Goal: Information Seeking & Learning: Learn about a topic

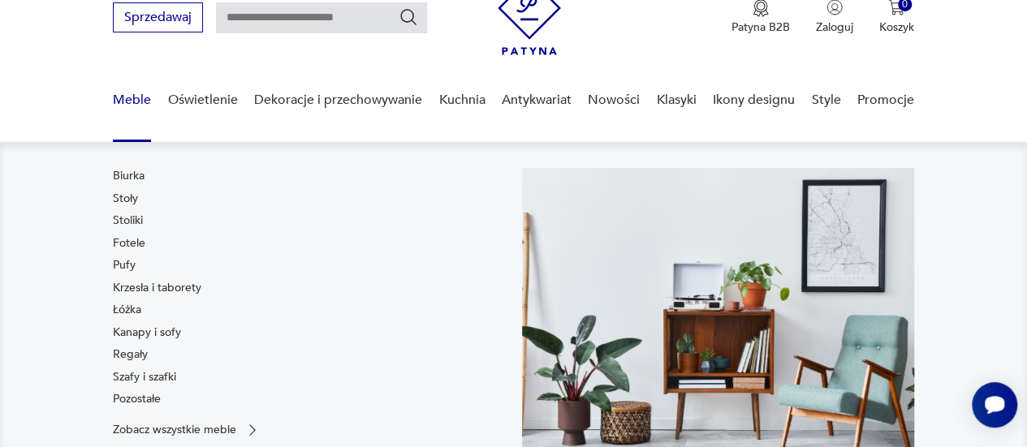
scroll to position [71, 0]
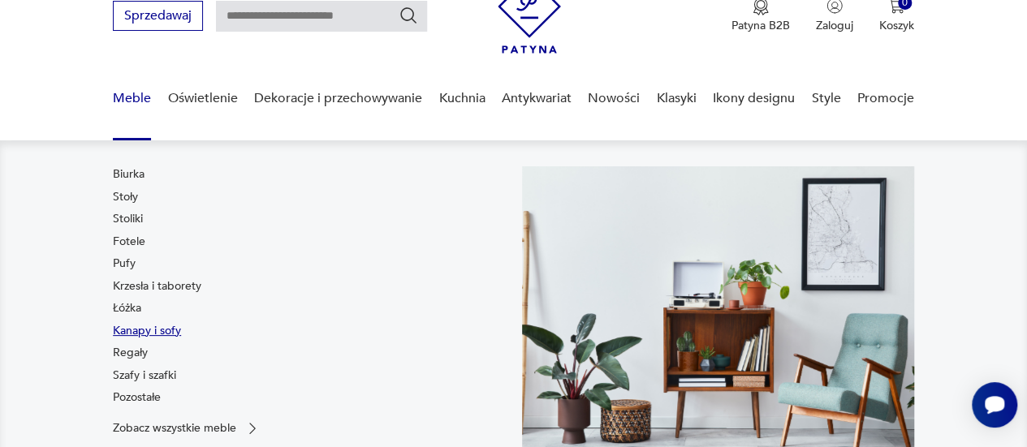
click at [143, 325] on link "Kanapy i sofy" at bounding box center [147, 331] width 68 height 16
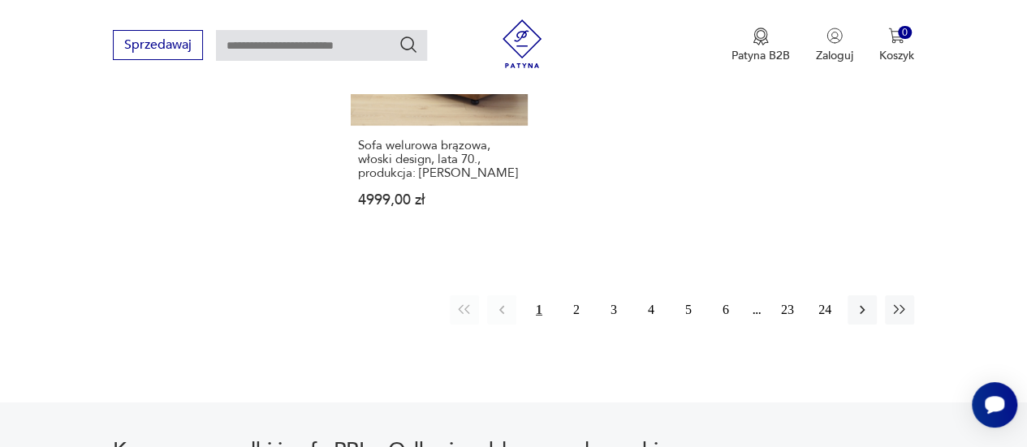
scroll to position [2444, 0]
click at [573, 295] on button "2" at bounding box center [576, 309] width 29 height 29
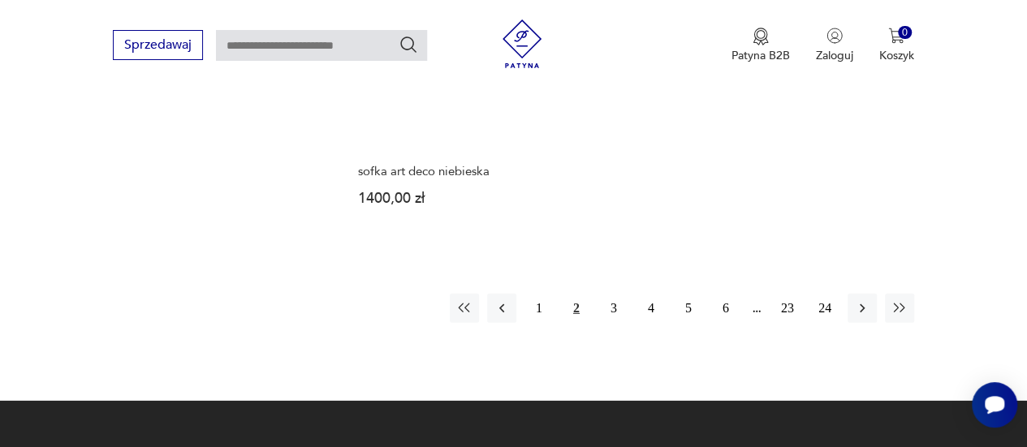
scroll to position [2357, 0]
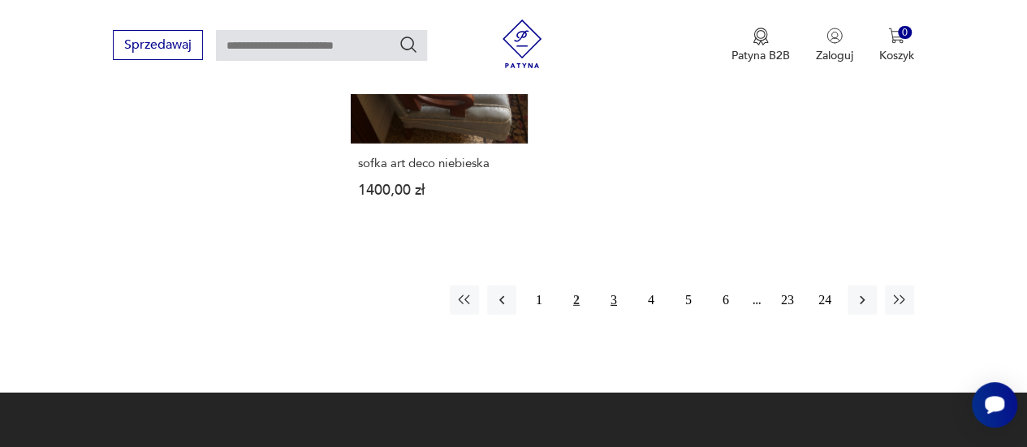
click at [612, 300] on button "3" at bounding box center [613, 300] width 29 height 29
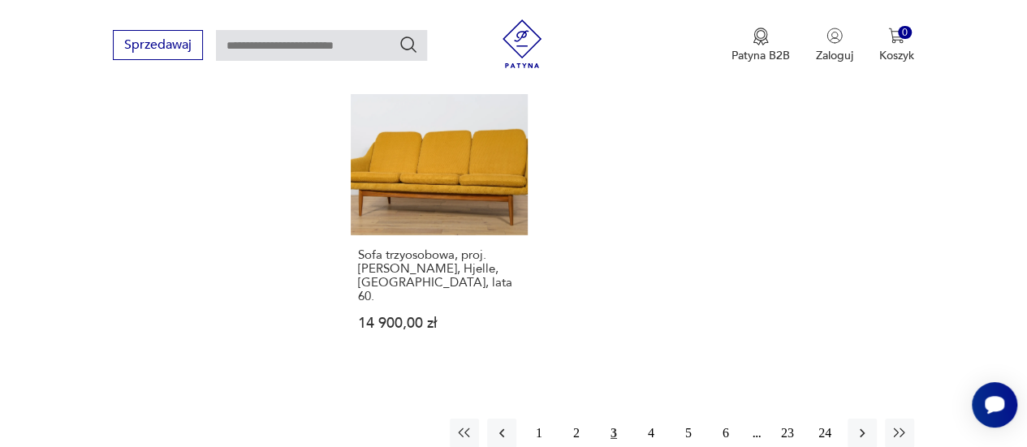
scroll to position [2319, 0]
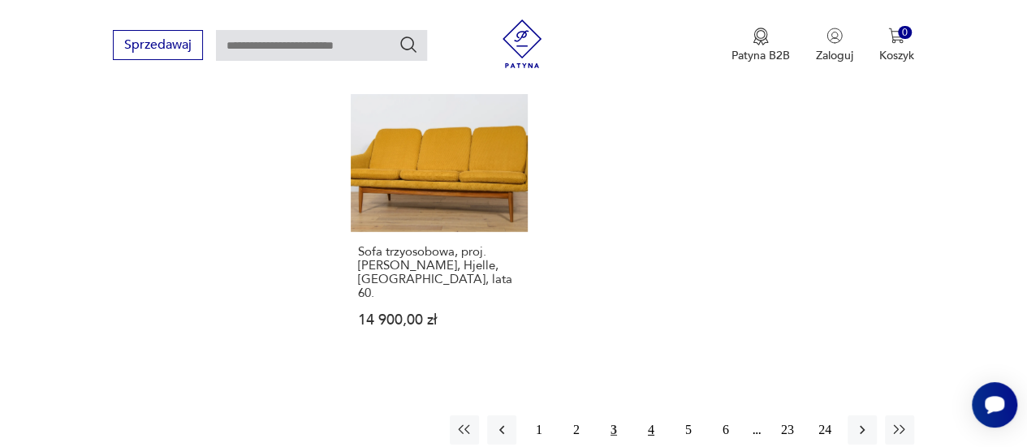
click at [649, 416] on button "4" at bounding box center [651, 430] width 29 height 29
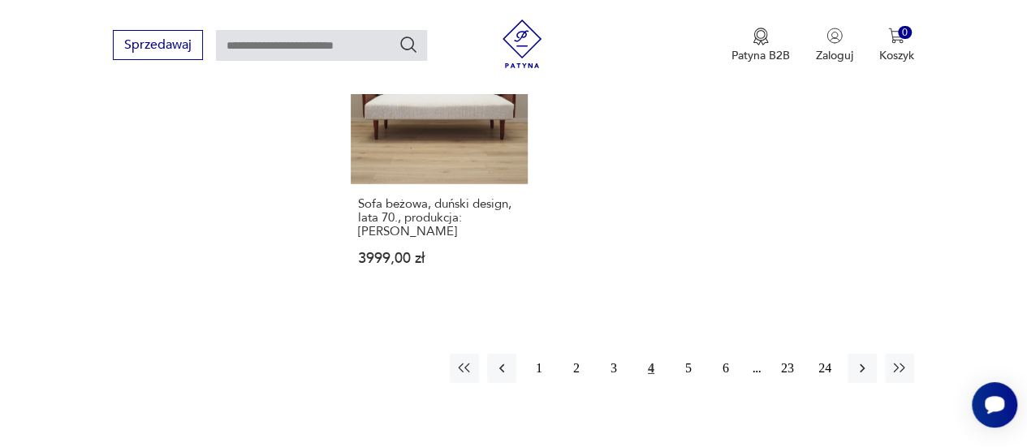
scroll to position [2373, 0]
click at [689, 352] on button "5" at bounding box center [688, 366] width 29 height 29
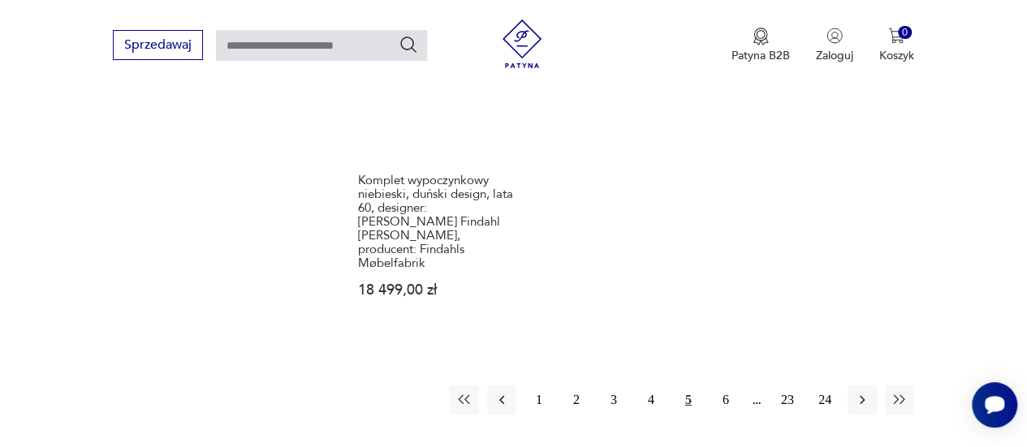
scroll to position [2392, 0]
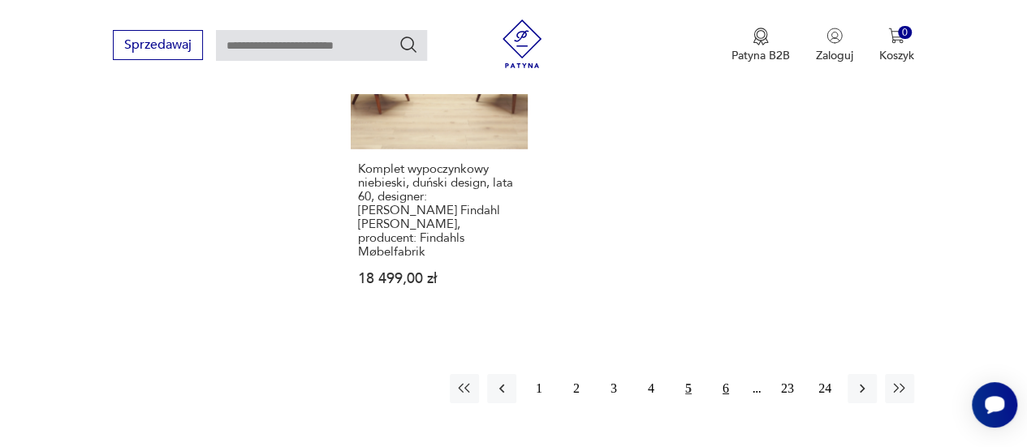
click at [728, 374] on button "6" at bounding box center [725, 388] width 29 height 29
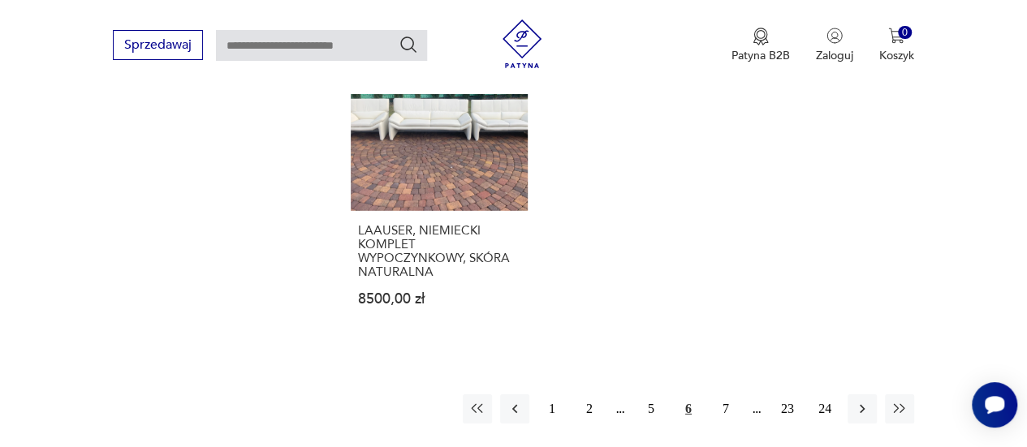
scroll to position [2379, 0]
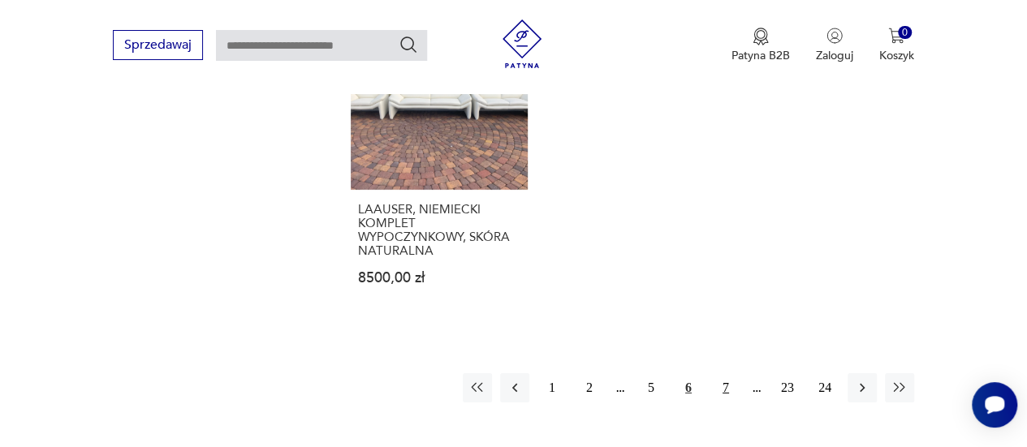
click at [724, 374] on button "7" at bounding box center [725, 388] width 29 height 29
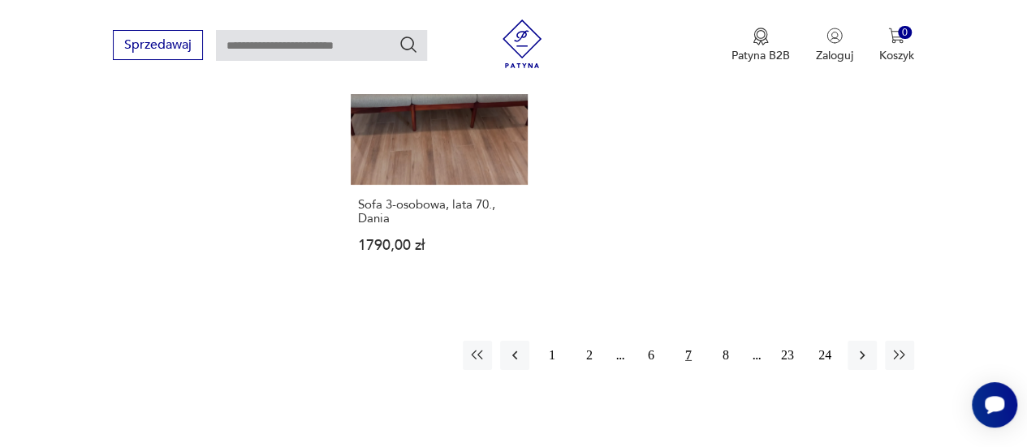
scroll to position [2368, 0]
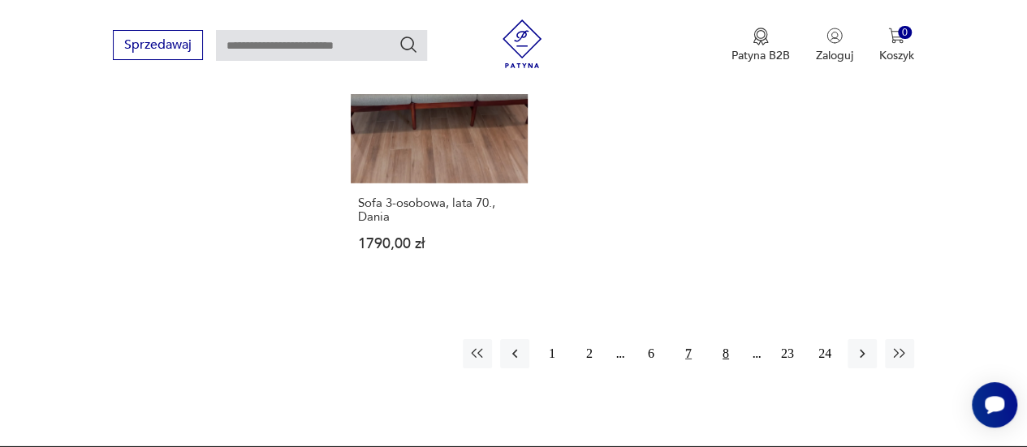
click at [727, 352] on button "8" at bounding box center [725, 353] width 29 height 29
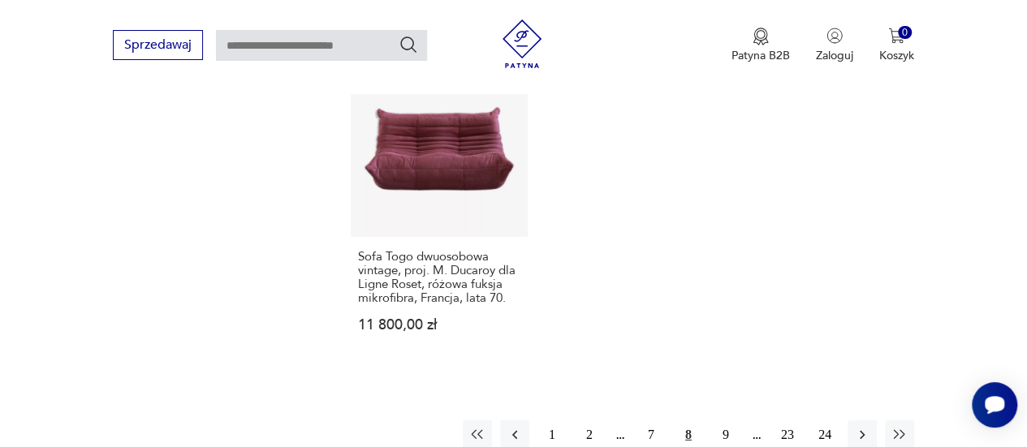
scroll to position [2401, 0]
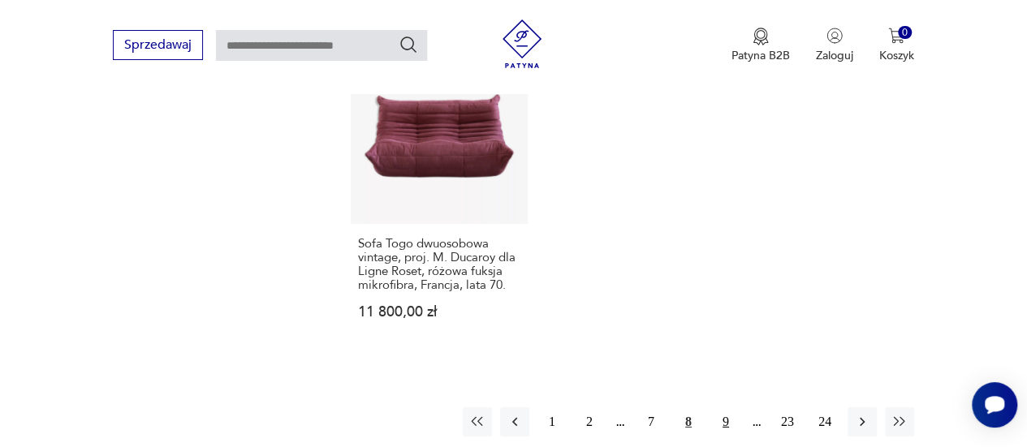
click at [726, 408] on button "9" at bounding box center [725, 422] width 29 height 29
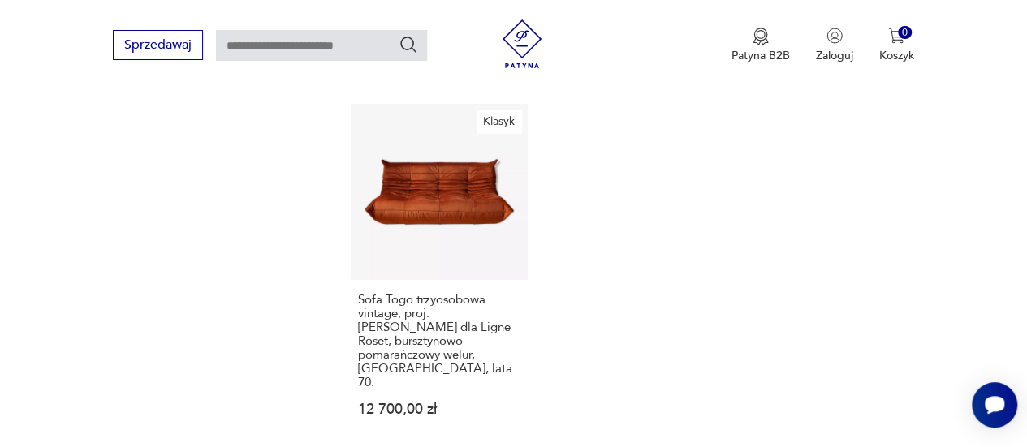
scroll to position [2470, 0]
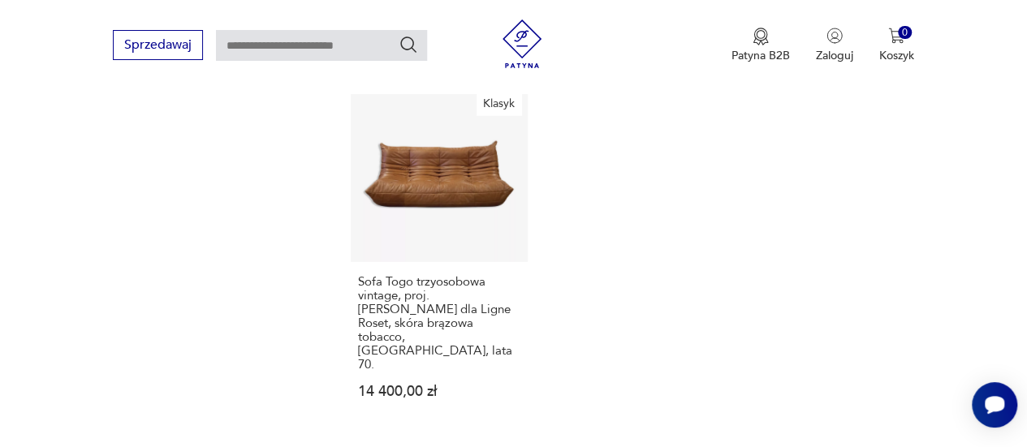
scroll to position [2516, 0]
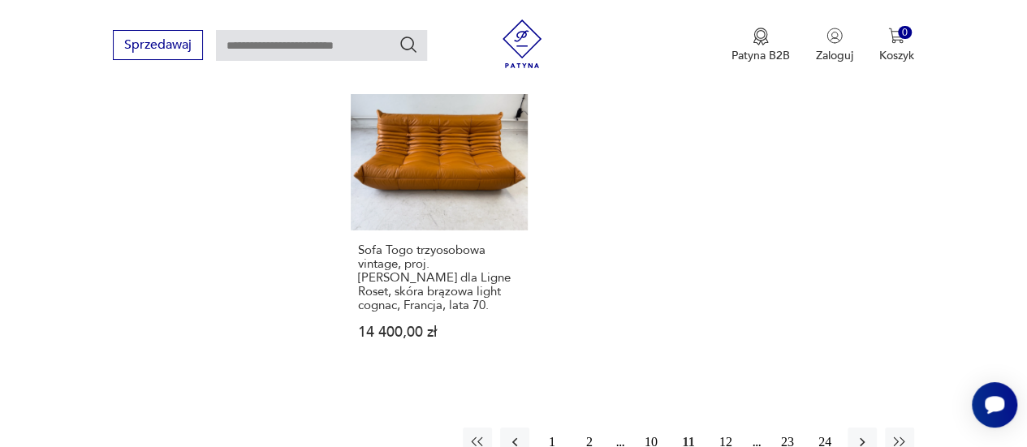
scroll to position [2545, 0]
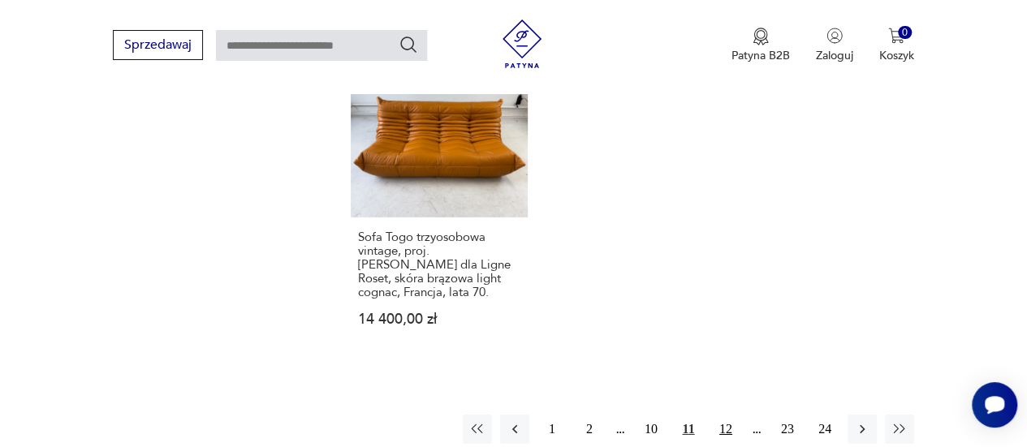
click at [726, 415] on button "12" at bounding box center [725, 429] width 29 height 29
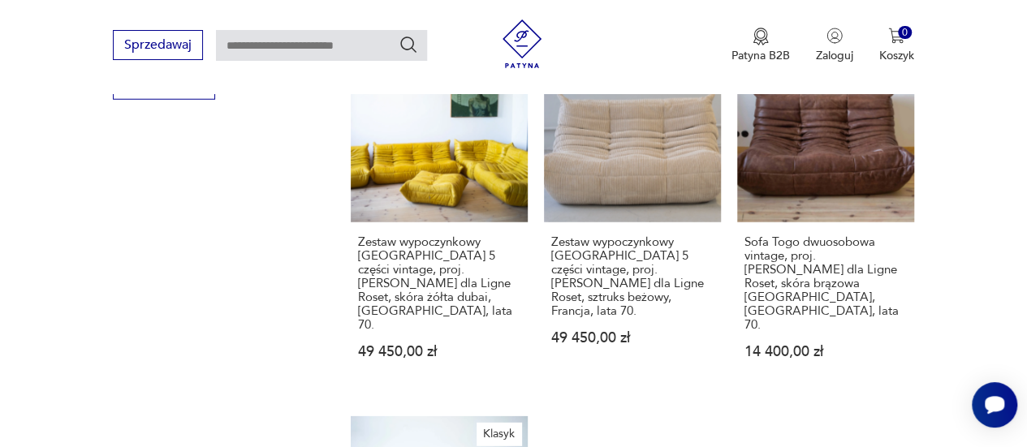
scroll to position [2383, 0]
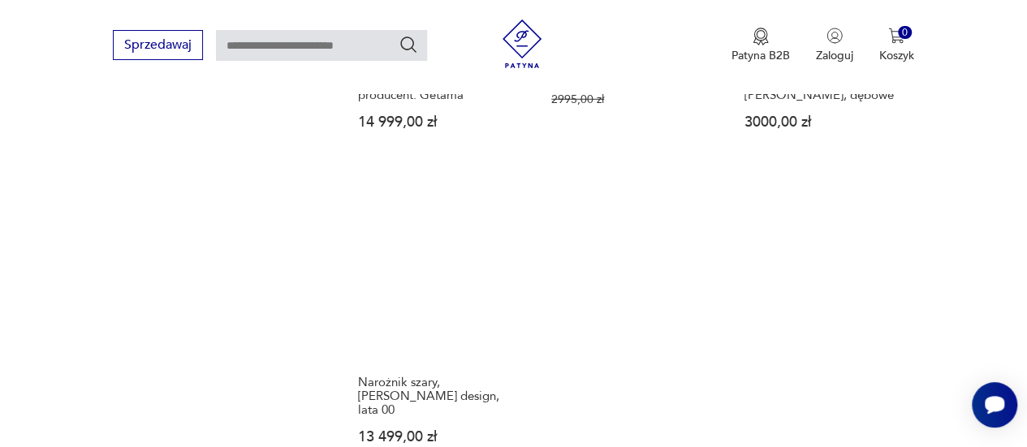
scroll to position [2306, 0]
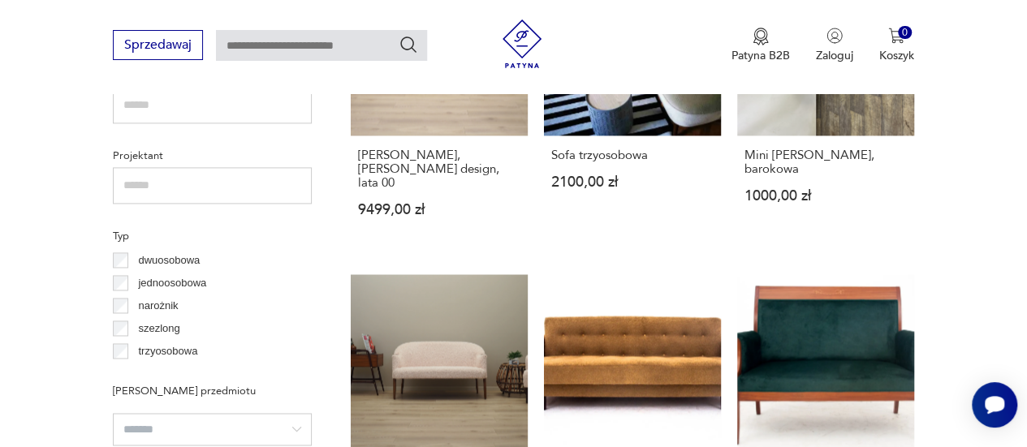
scroll to position [1116, 0]
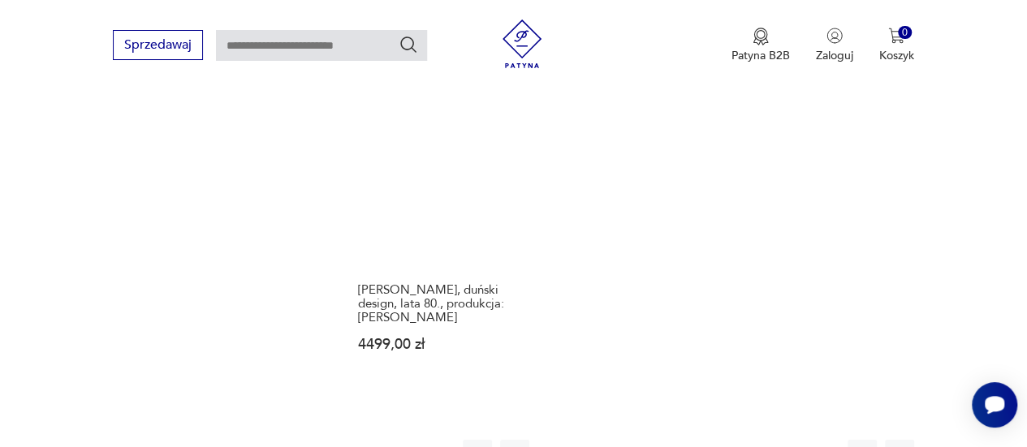
scroll to position [2261, 0]
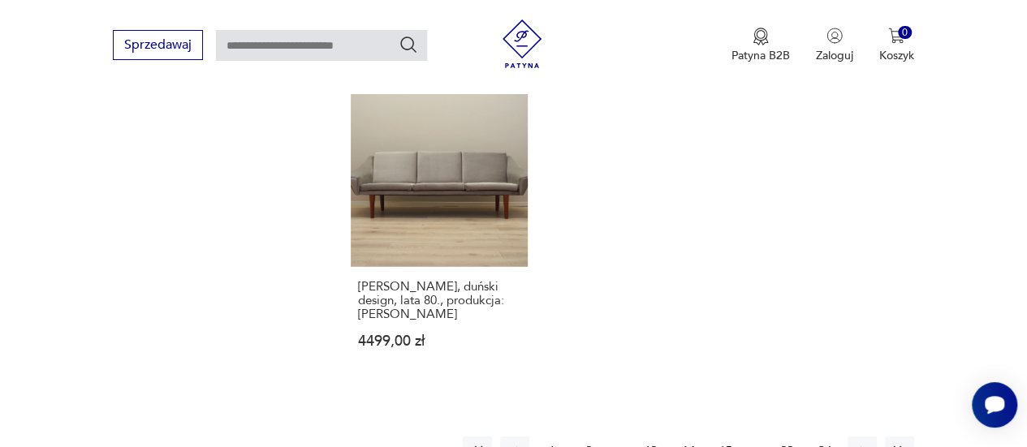
click at [729, 437] on button "15" at bounding box center [725, 451] width 29 height 29
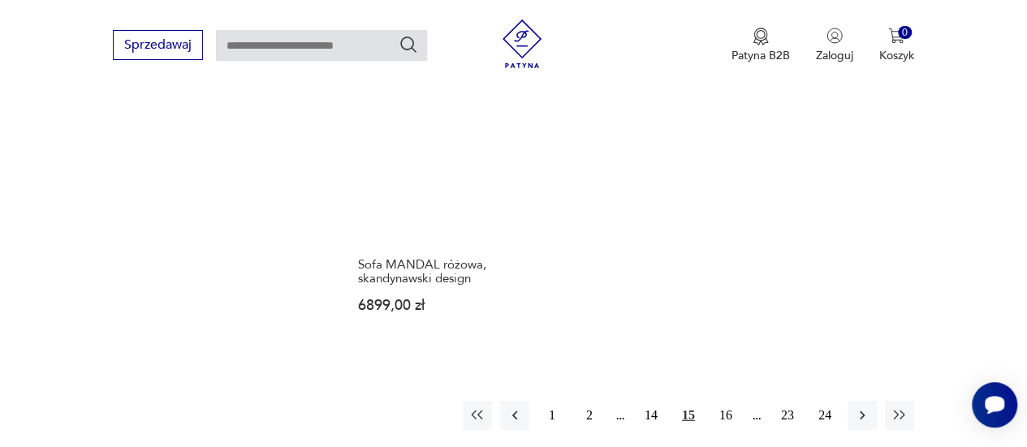
scroll to position [2336, 0]
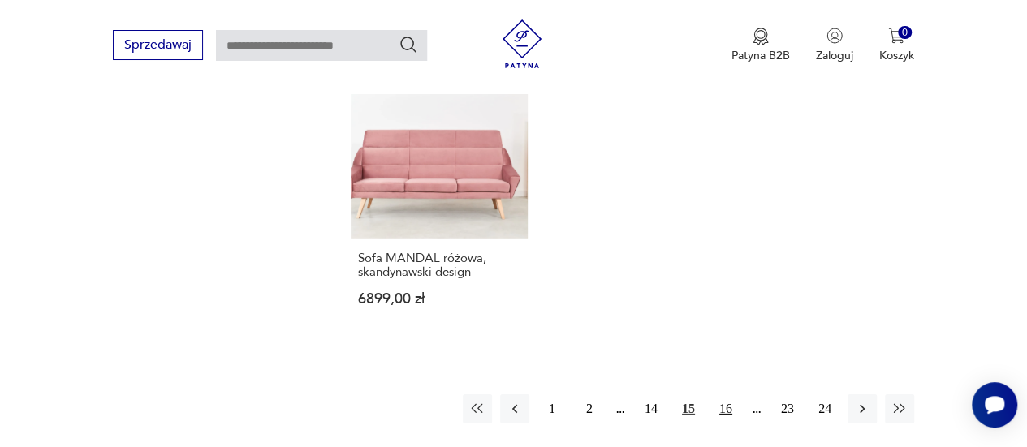
click at [724, 395] on button "16" at bounding box center [725, 409] width 29 height 29
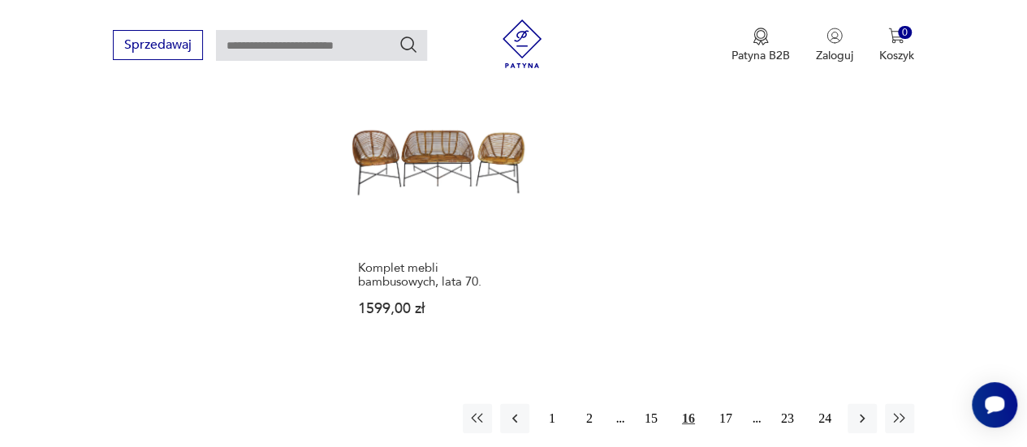
scroll to position [2266, 0]
click at [724, 404] on button "17" at bounding box center [725, 418] width 29 height 29
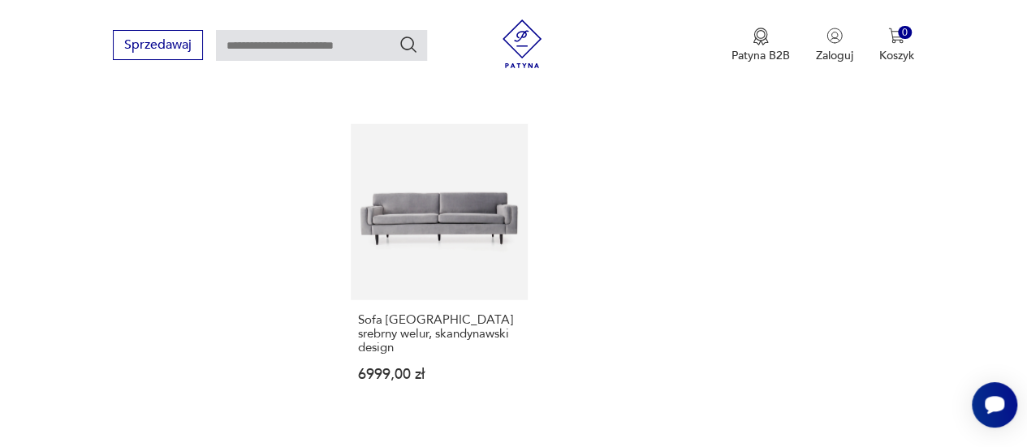
scroll to position [2194, 0]
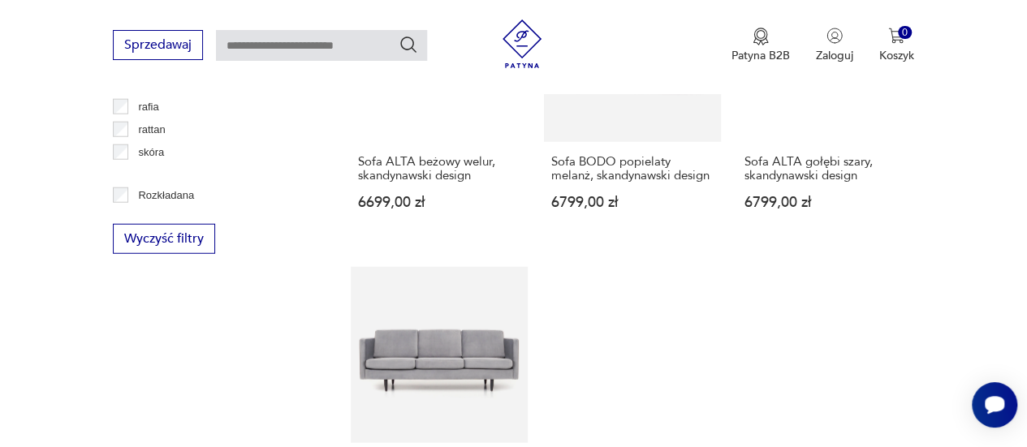
scroll to position [2215, 0]
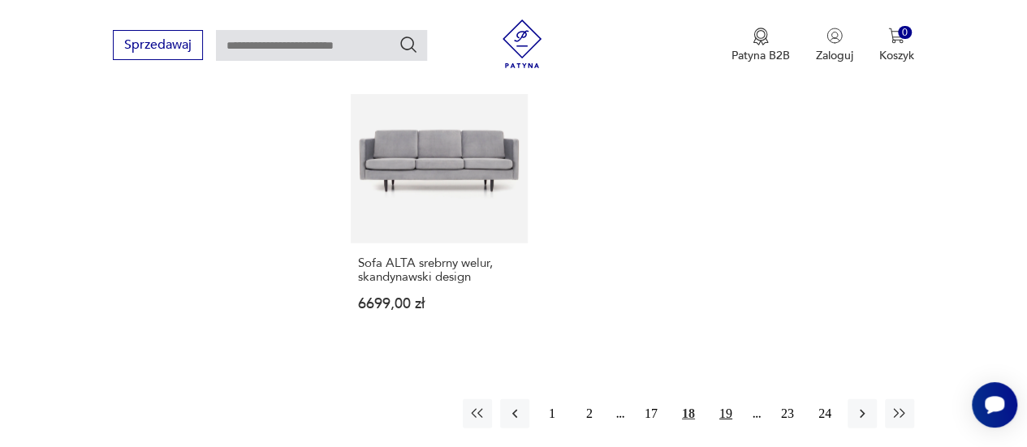
click at [728, 410] on button "19" at bounding box center [725, 414] width 29 height 29
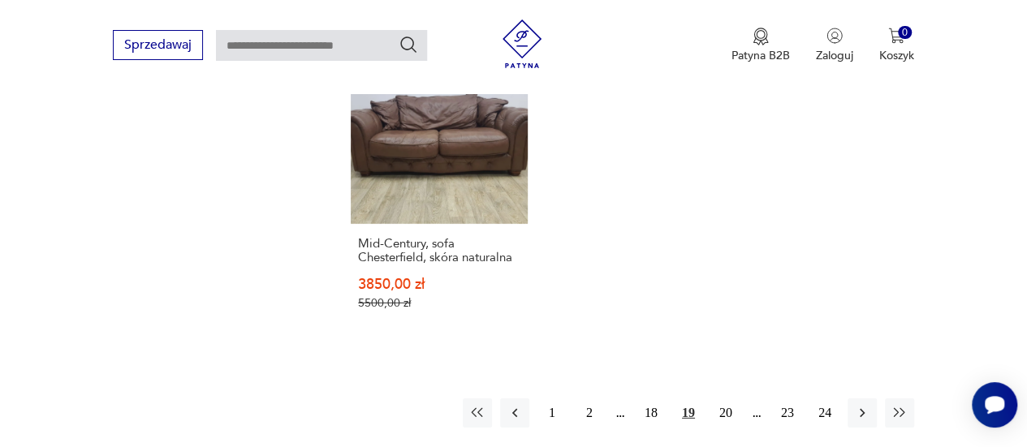
scroll to position [2332, 0]
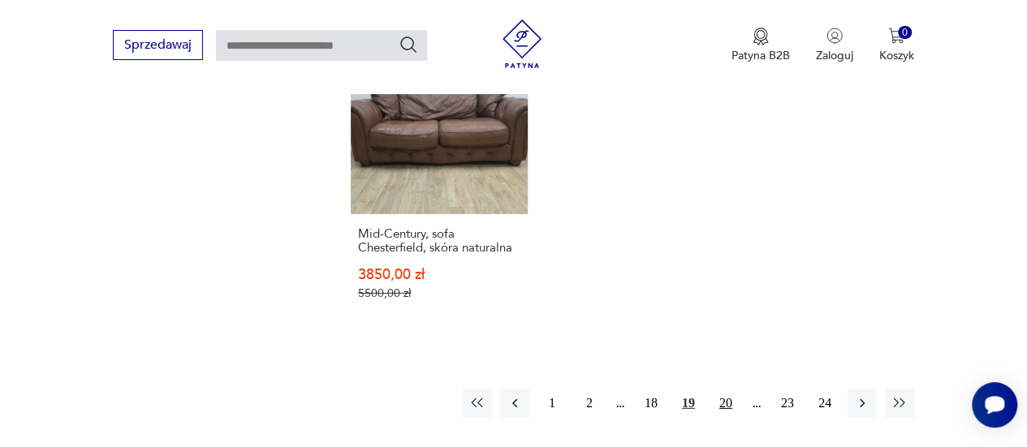
click at [726, 389] on button "20" at bounding box center [725, 403] width 29 height 29
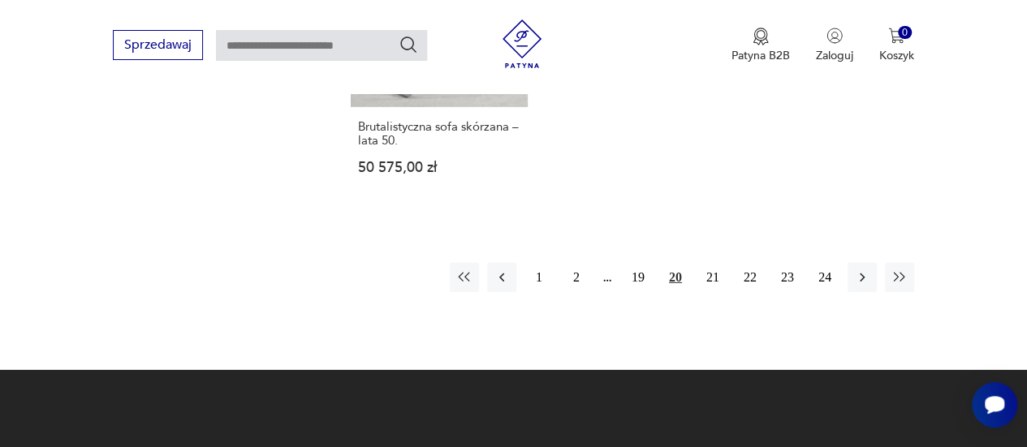
scroll to position [2414, 0]
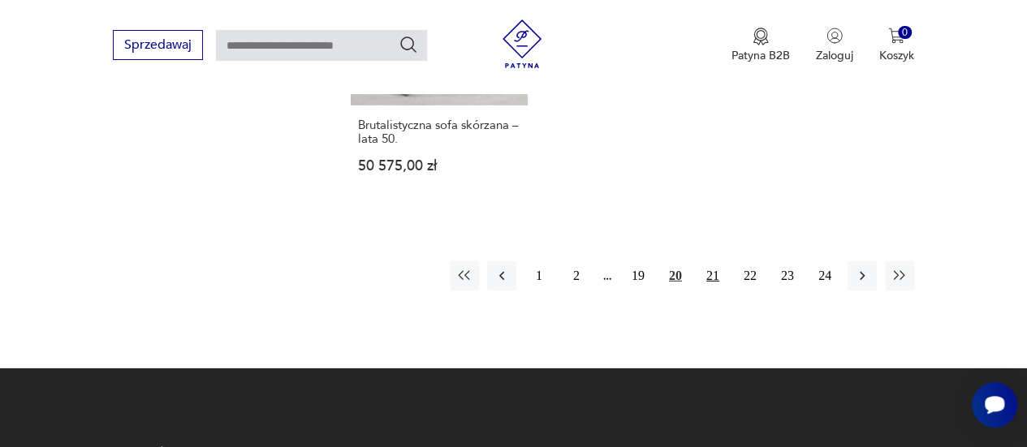
click at [716, 266] on button "21" at bounding box center [712, 275] width 29 height 29
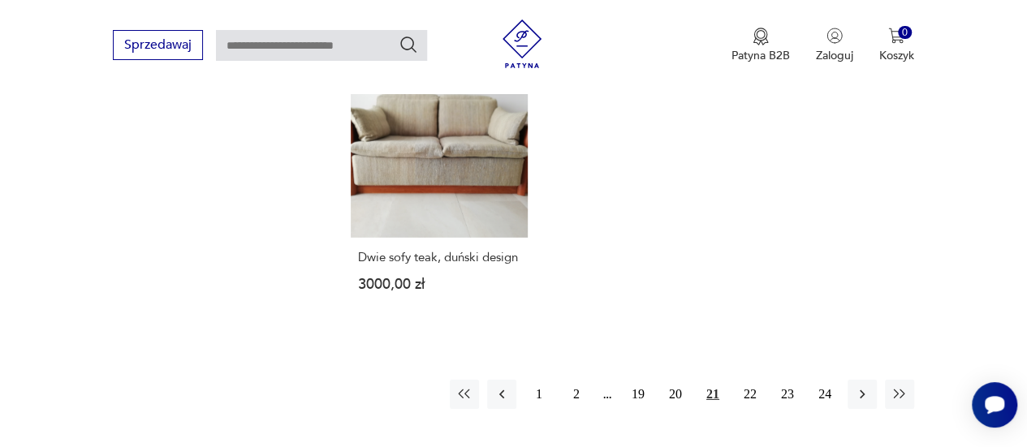
scroll to position [2436, 0]
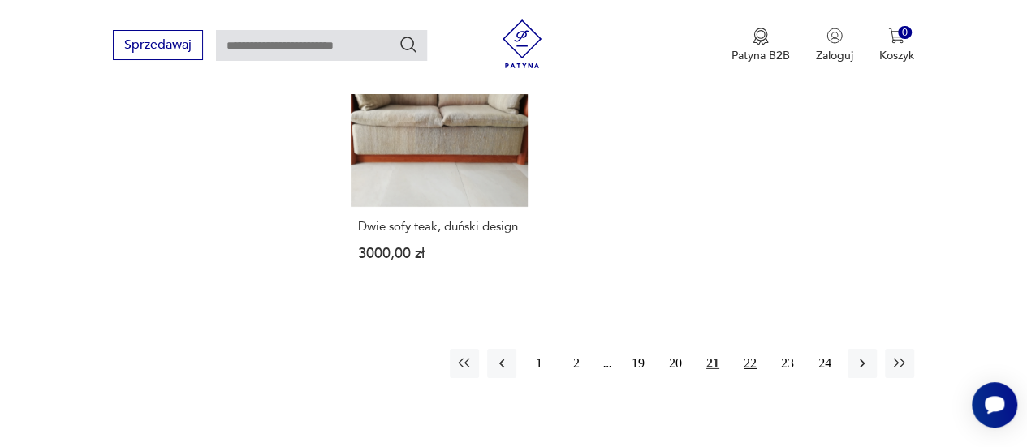
click at [750, 349] on button "22" at bounding box center [750, 363] width 29 height 29
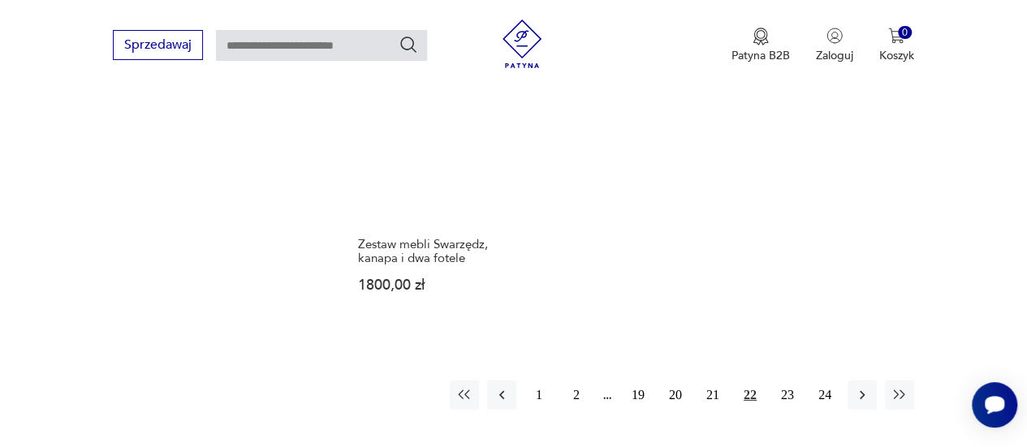
scroll to position [2277, 0]
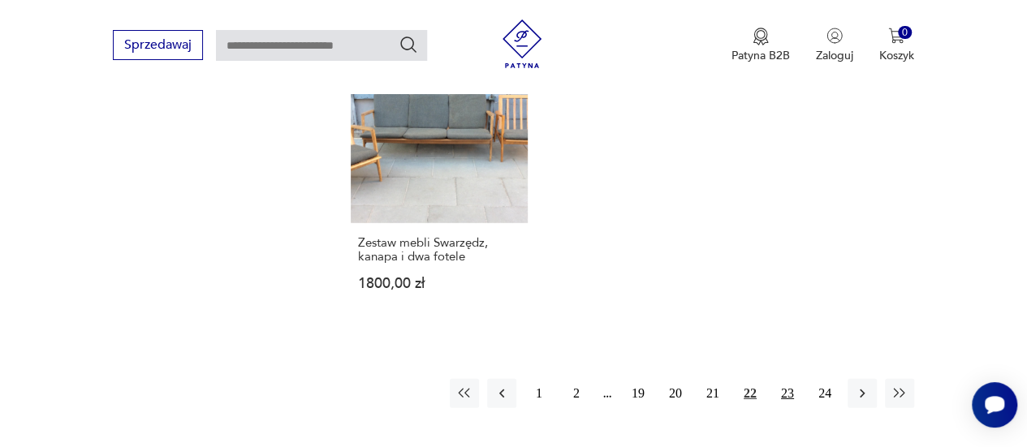
click at [790, 379] on button "23" at bounding box center [787, 393] width 29 height 29
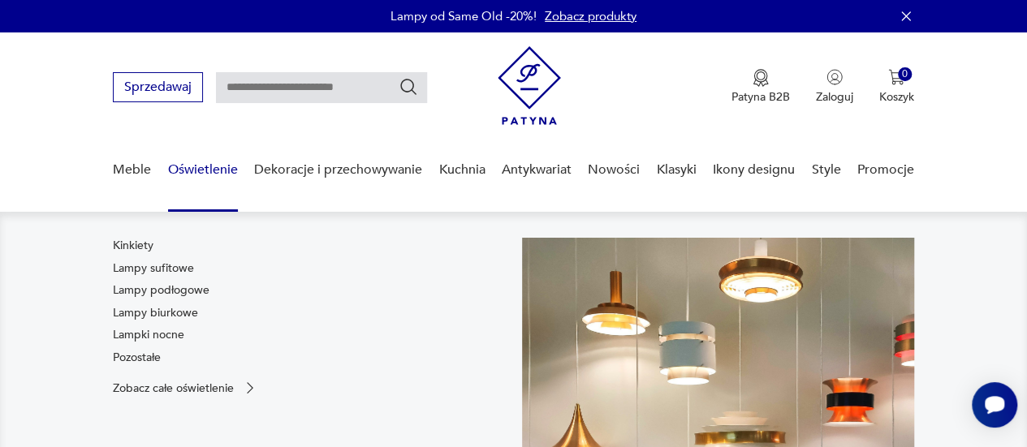
click at [202, 163] on link "Oświetlenie" at bounding box center [203, 170] width 70 height 63
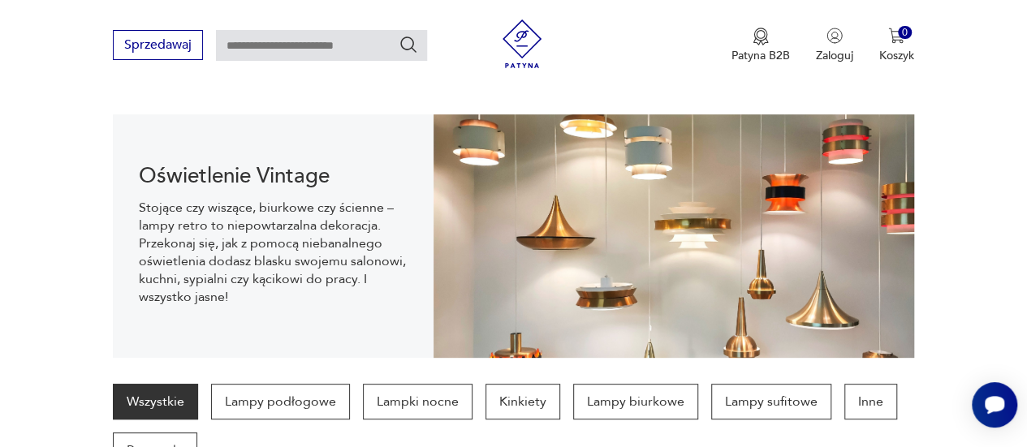
scroll to position [161, 0]
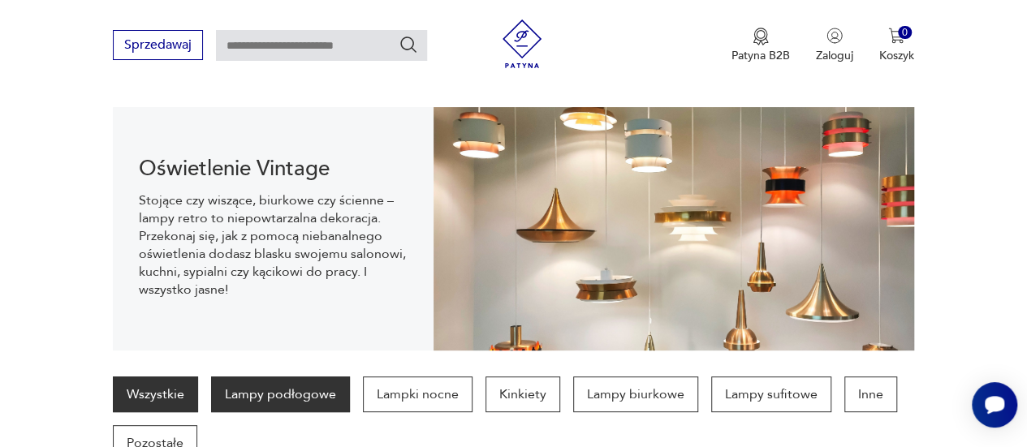
click at [306, 389] on p "Lampy podłogowe" at bounding box center [280, 395] width 139 height 36
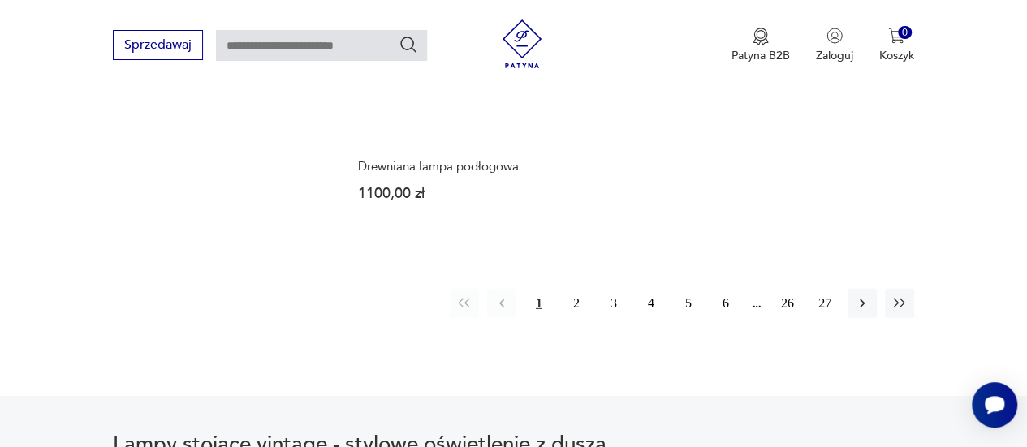
scroll to position [2327, 0]
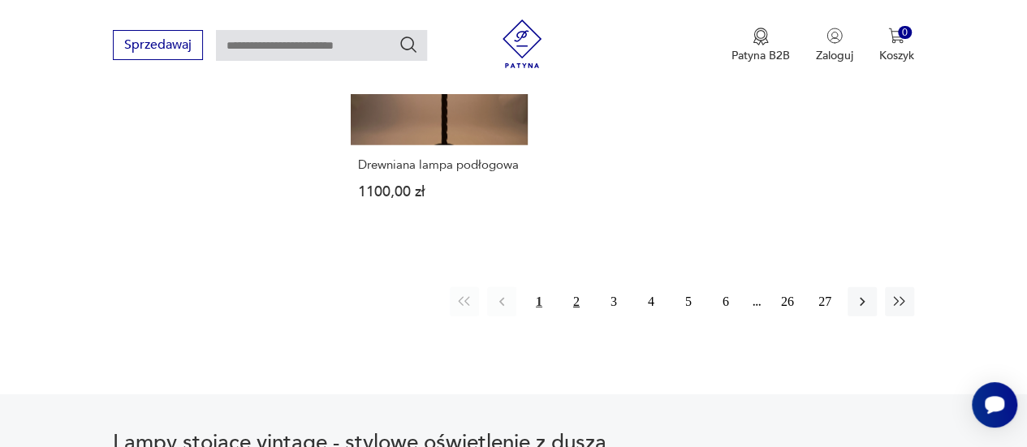
click at [577, 298] on button "2" at bounding box center [576, 301] width 29 height 29
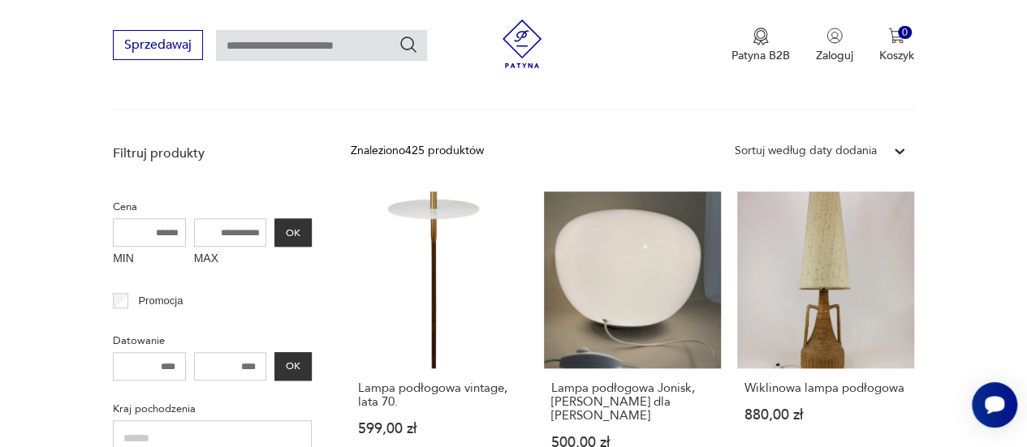
scroll to position [539, 0]
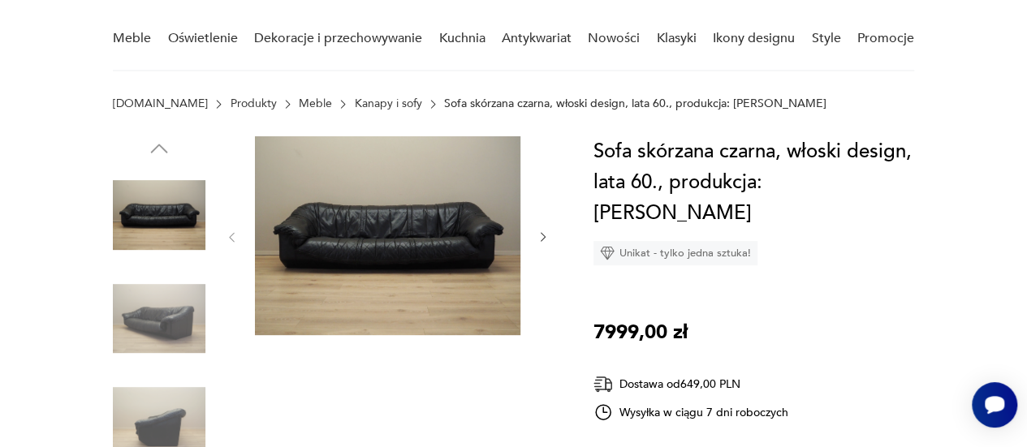
scroll to position [132, 0]
click at [451, 233] on img at bounding box center [388, 235] width 266 height 199
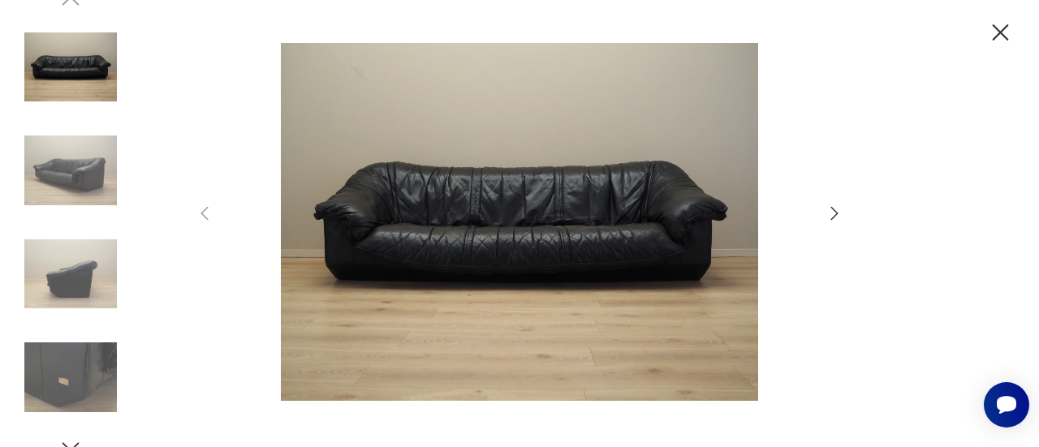
click at [830, 210] on icon "button" at bounding box center [834, 213] width 19 height 19
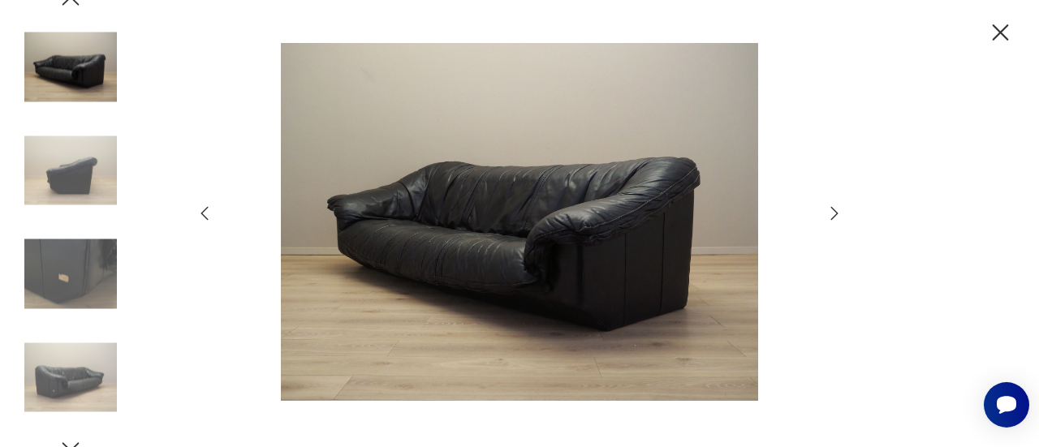
click at [830, 210] on icon "button" at bounding box center [834, 213] width 19 height 19
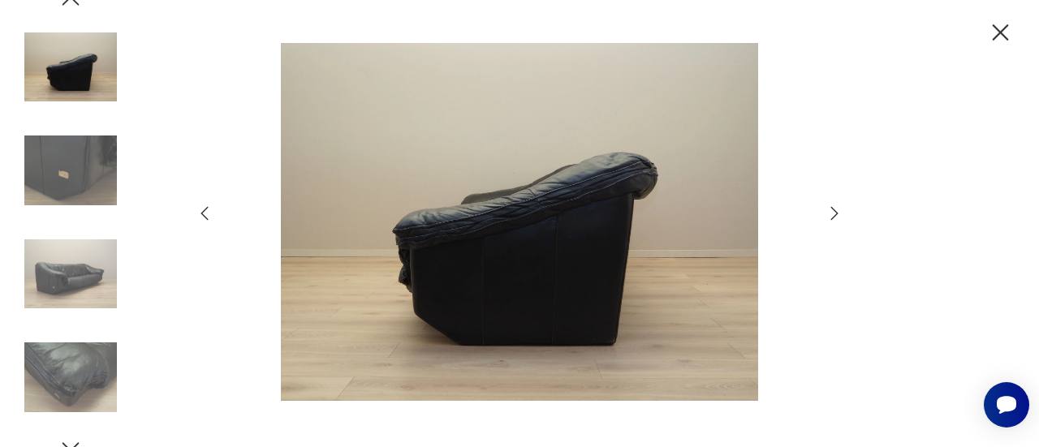
click at [830, 210] on icon "button" at bounding box center [834, 213] width 19 height 19
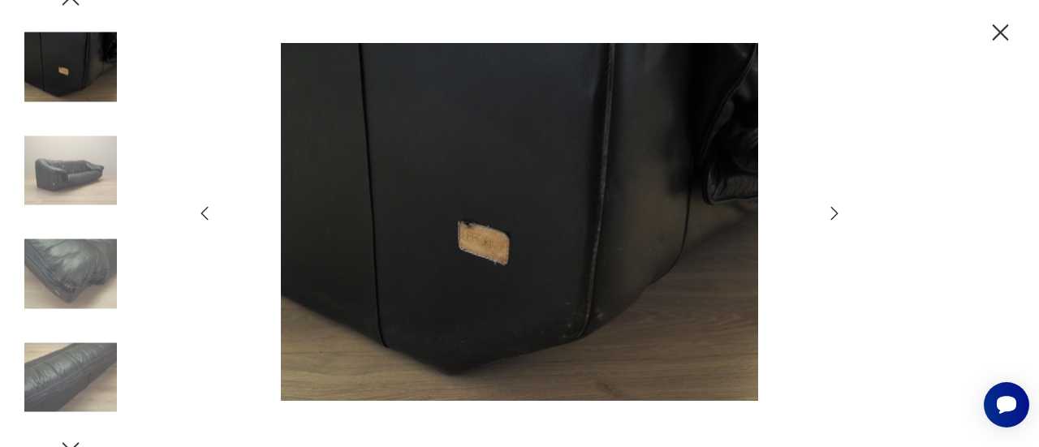
click at [830, 210] on icon "button" at bounding box center [834, 213] width 19 height 19
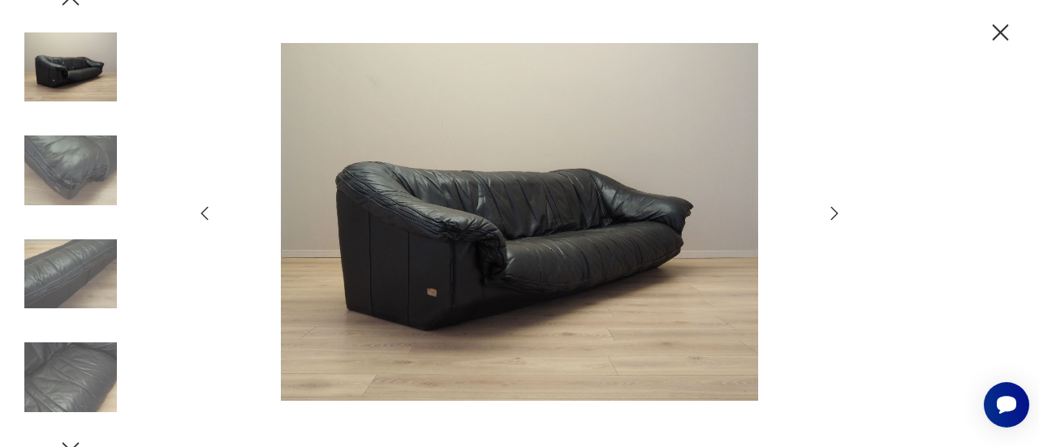
click at [830, 210] on icon "button" at bounding box center [834, 213] width 19 height 19
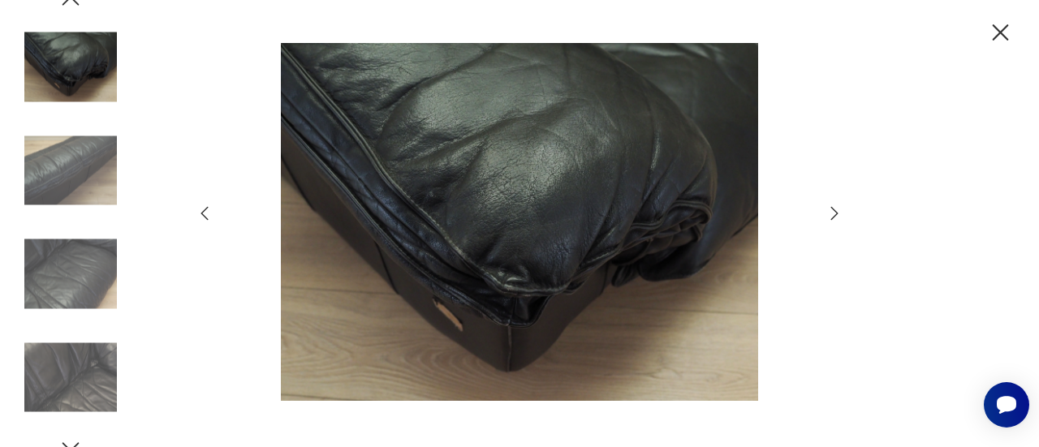
click at [830, 210] on icon "button" at bounding box center [834, 213] width 19 height 19
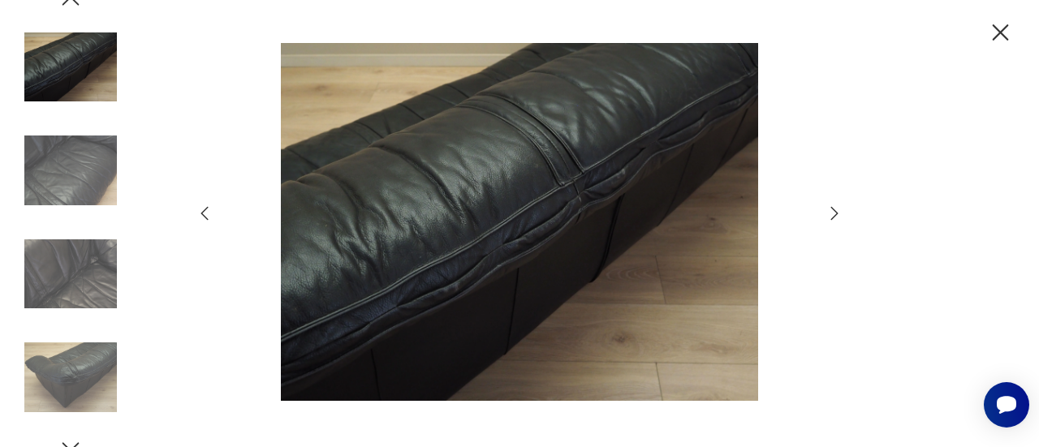
click at [830, 210] on icon "button" at bounding box center [834, 213] width 19 height 19
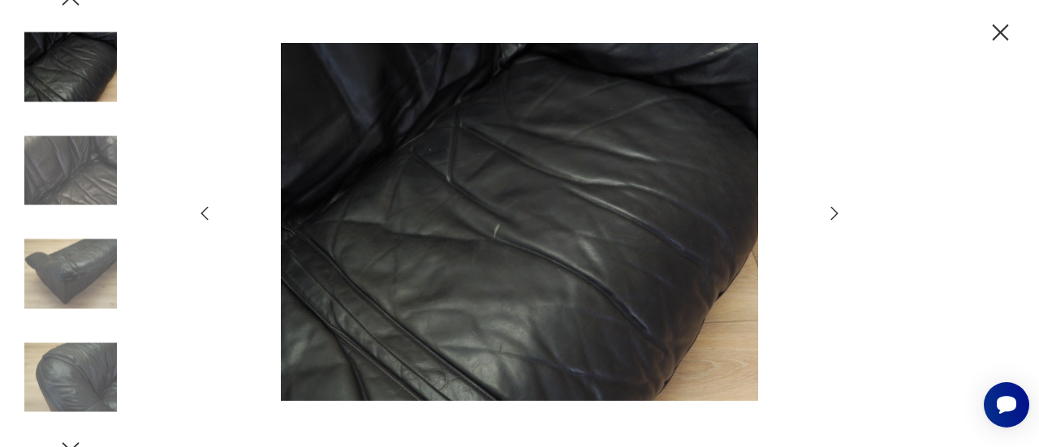
click at [830, 210] on icon "button" at bounding box center [834, 213] width 19 height 19
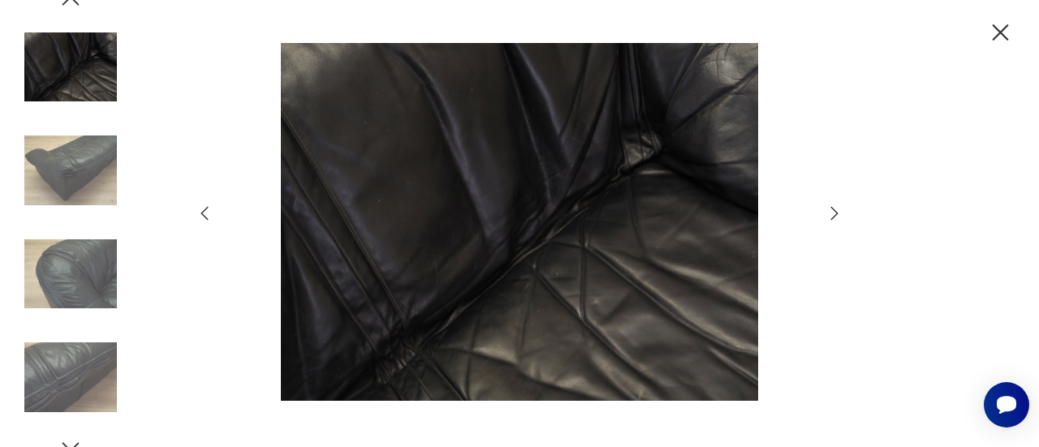
click at [830, 210] on icon "button" at bounding box center [834, 213] width 19 height 19
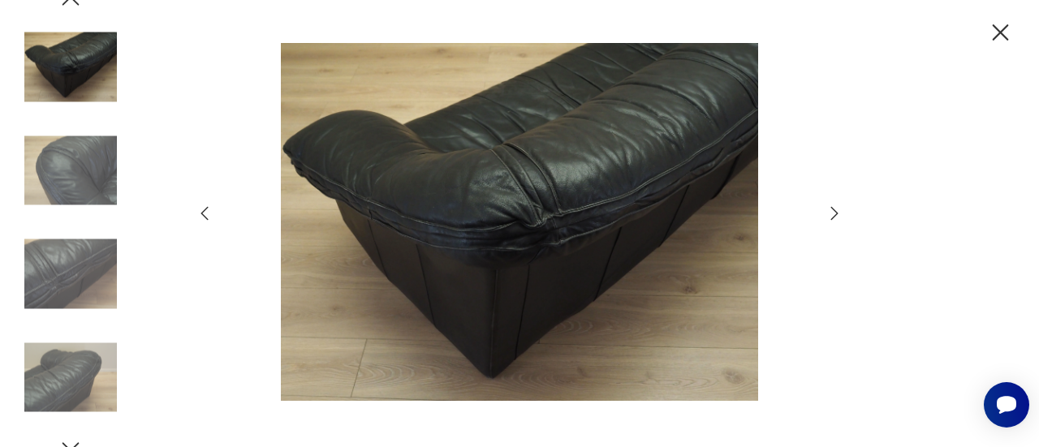
click at [830, 210] on icon "button" at bounding box center [834, 213] width 19 height 19
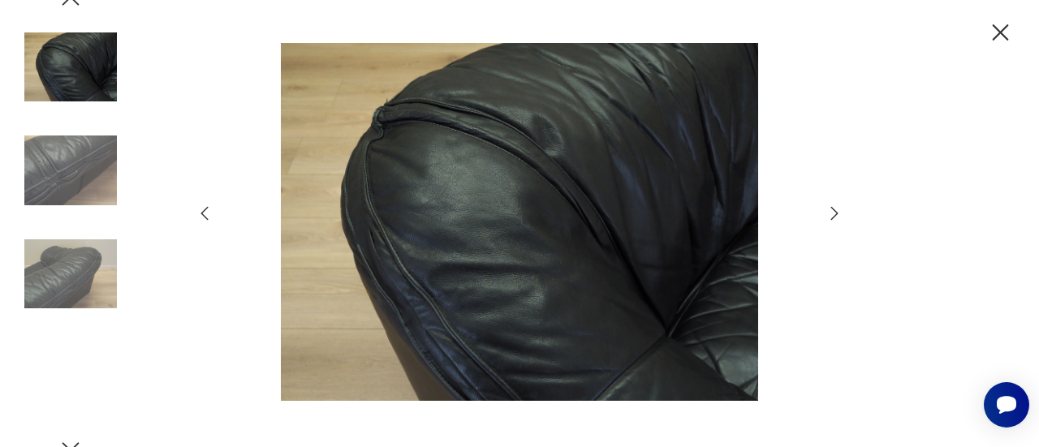
click at [830, 210] on icon "button" at bounding box center [834, 213] width 19 height 19
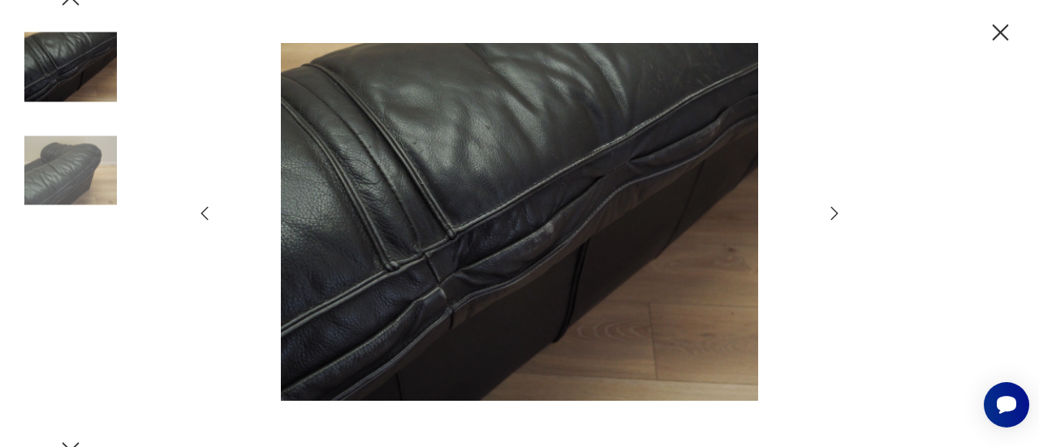
click at [830, 210] on icon "button" at bounding box center [834, 213] width 19 height 19
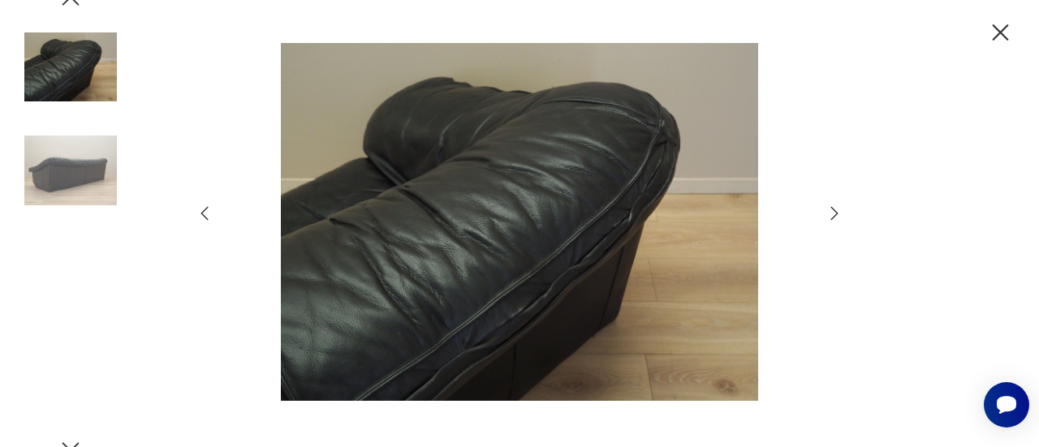
click at [830, 210] on icon "button" at bounding box center [834, 213] width 19 height 19
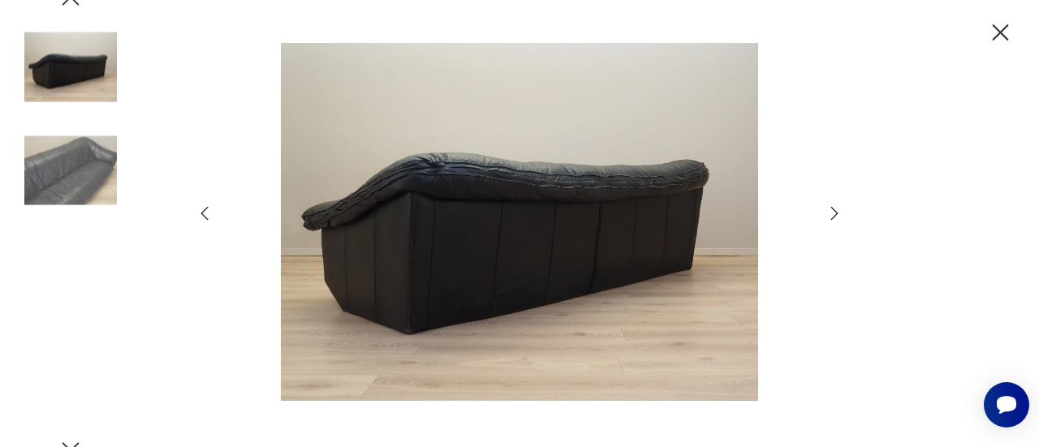
click at [830, 210] on icon "button" at bounding box center [834, 213] width 19 height 19
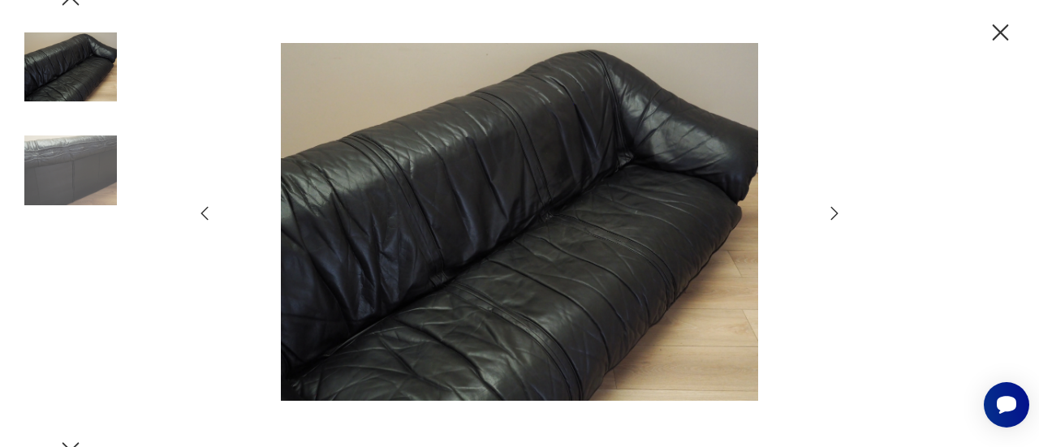
click at [830, 210] on icon "button" at bounding box center [834, 213] width 19 height 19
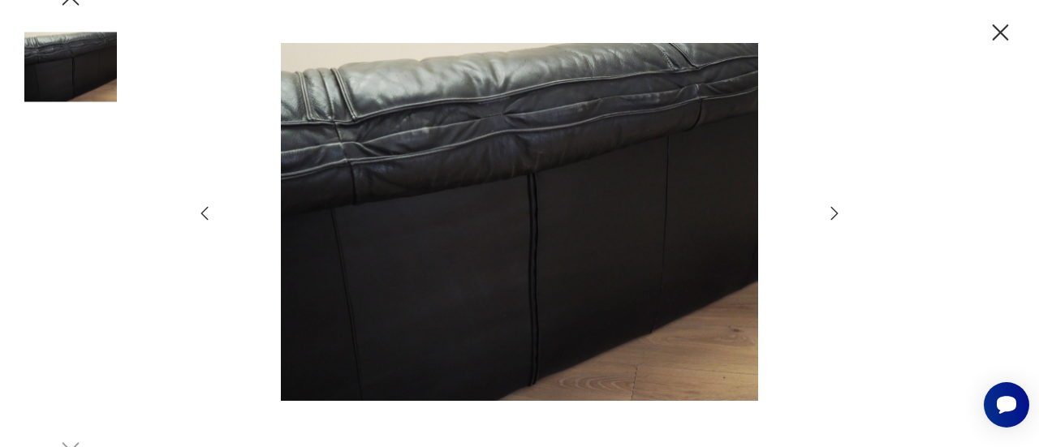
click at [830, 210] on icon "button" at bounding box center [834, 213] width 19 height 19
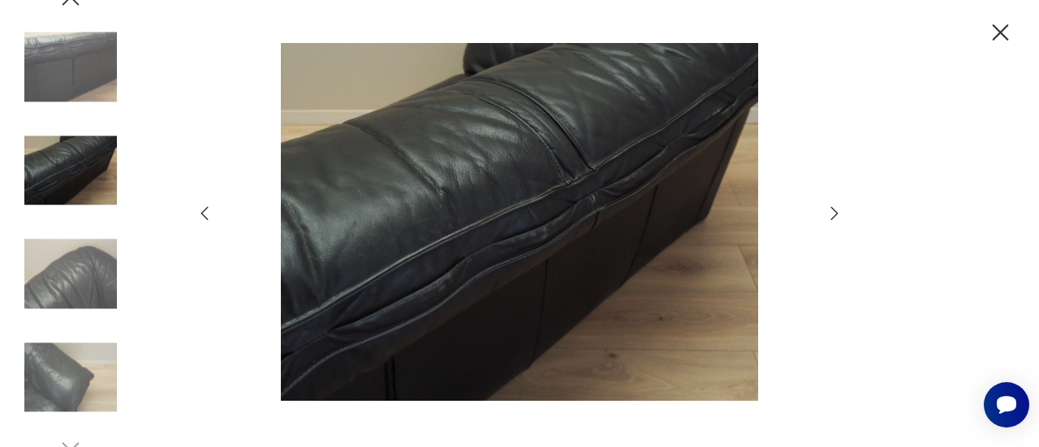
click at [1001, 32] on icon "button" at bounding box center [1001, 32] width 16 height 16
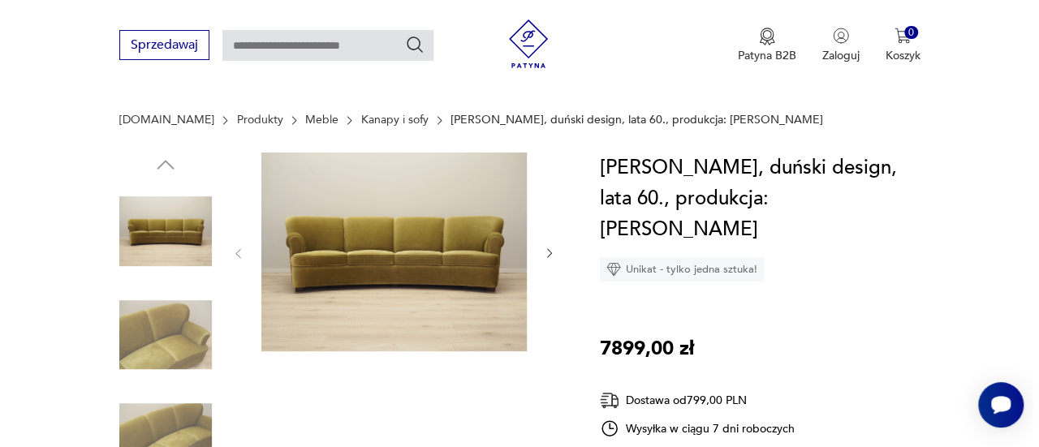
scroll to position [162, 0]
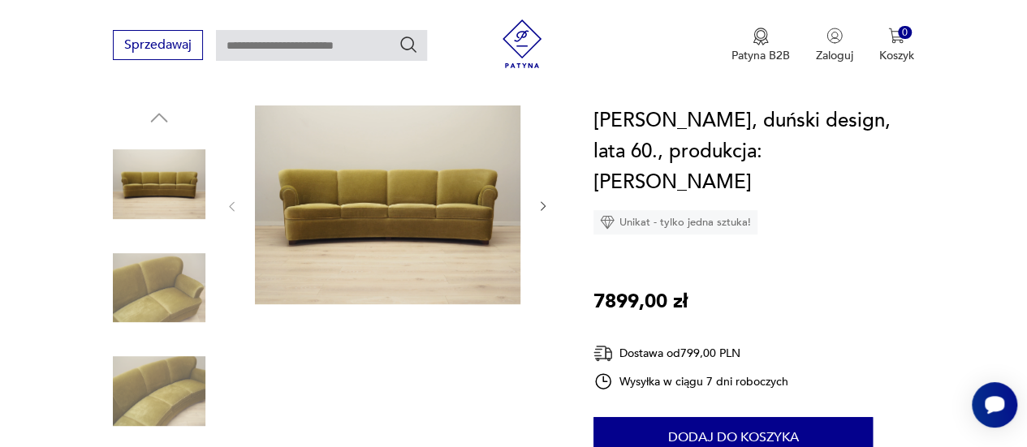
click at [442, 225] on img at bounding box center [388, 205] width 266 height 199
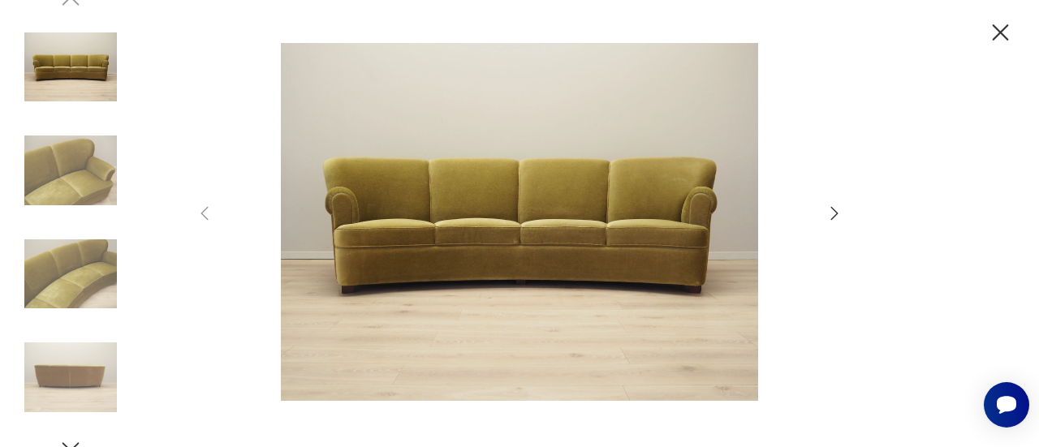
click at [832, 212] on icon "button" at bounding box center [834, 213] width 19 height 19
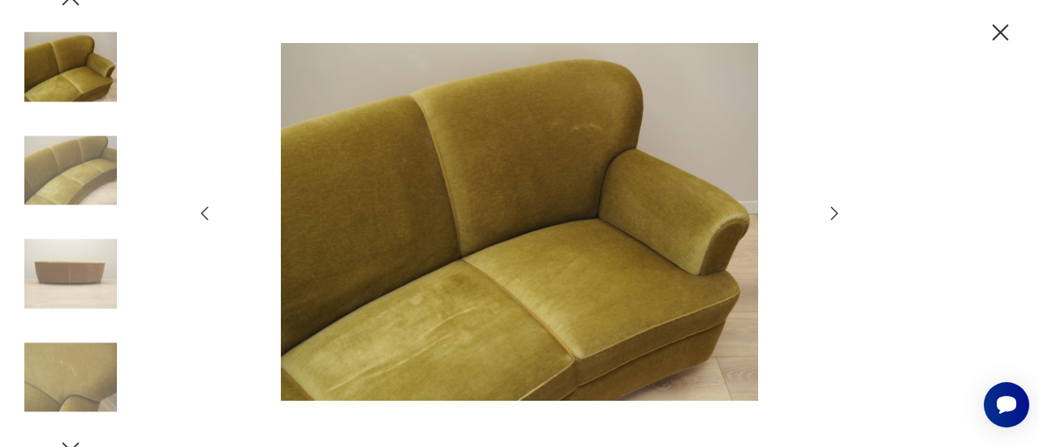
click at [832, 212] on icon "button" at bounding box center [834, 213] width 19 height 19
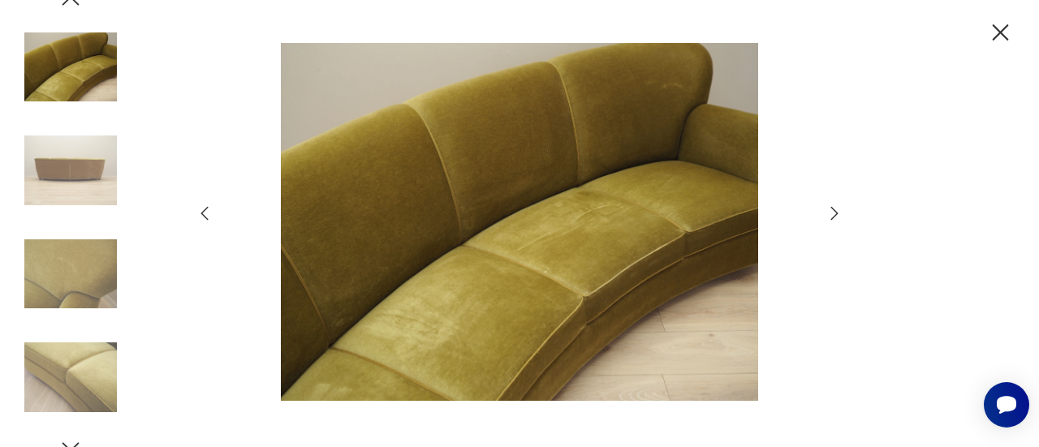
click at [832, 212] on icon "button" at bounding box center [834, 213] width 19 height 19
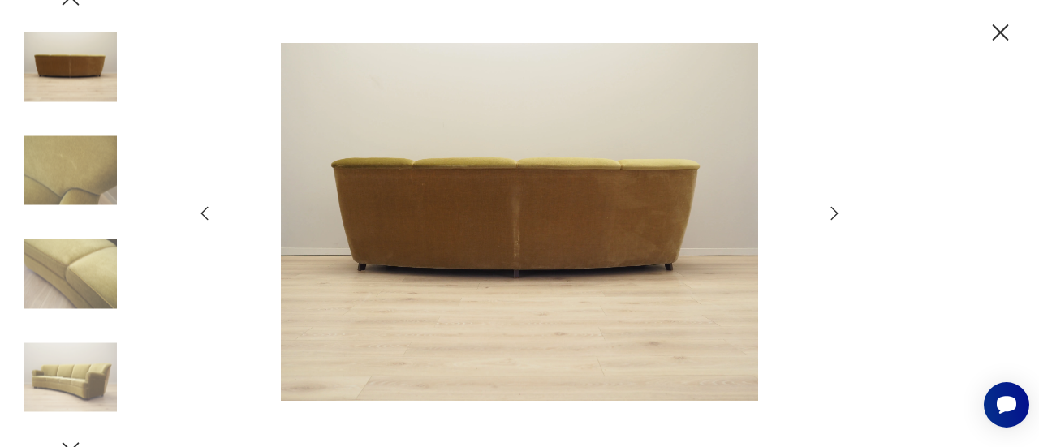
click at [832, 212] on icon "button" at bounding box center [834, 213] width 19 height 19
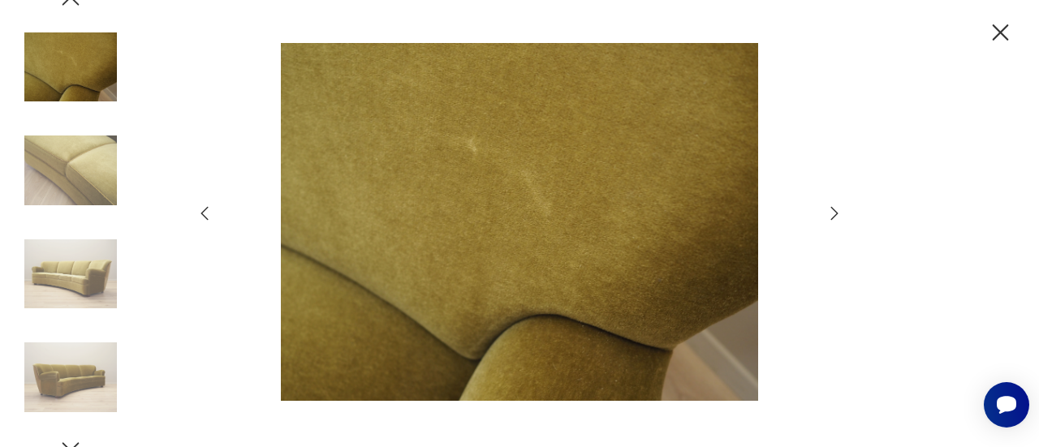
click at [832, 212] on icon "button" at bounding box center [834, 213] width 19 height 19
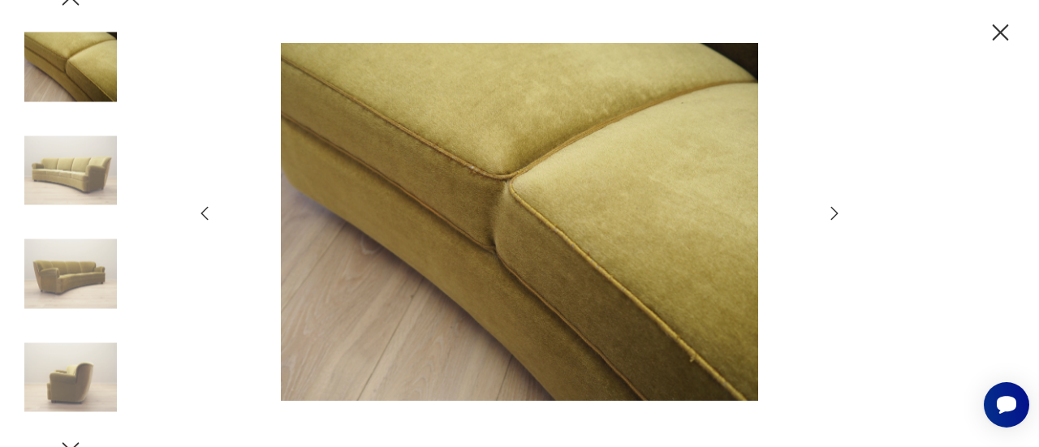
click at [832, 212] on icon "button" at bounding box center [834, 213] width 19 height 19
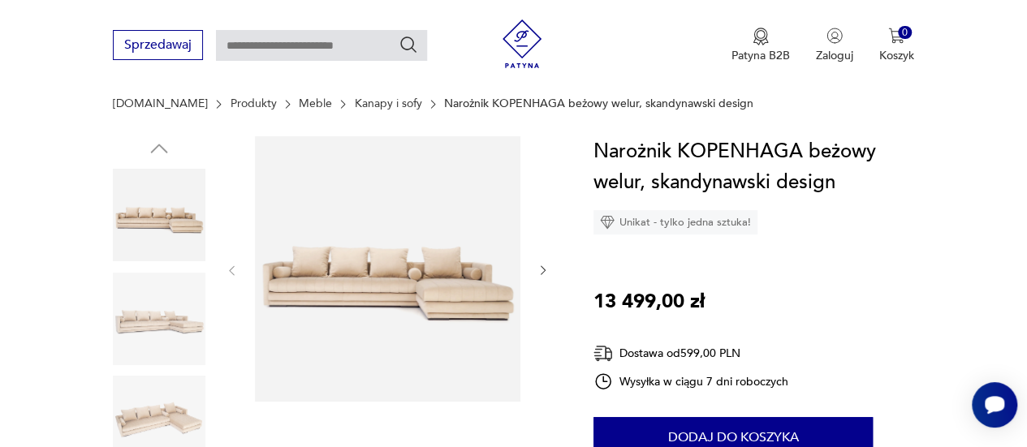
scroll to position [153, 0]
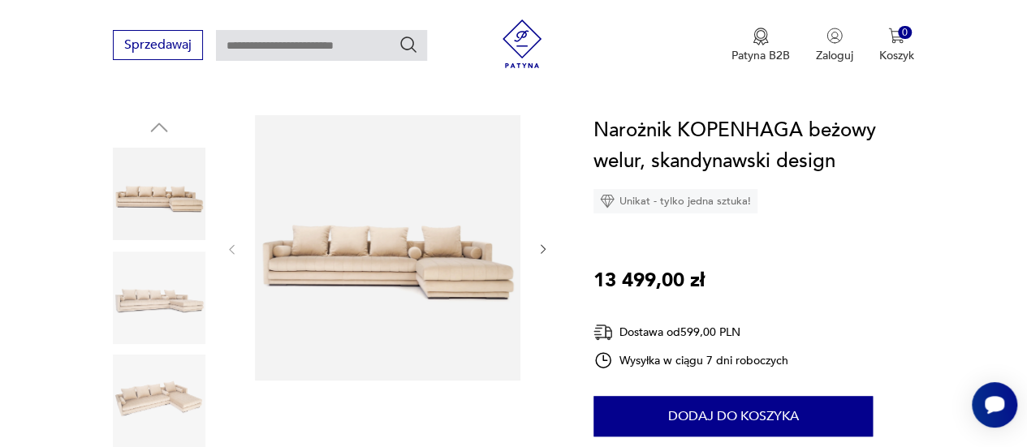
click at [426, 303] on img at bounding box center [388, 248] width 266 height 266
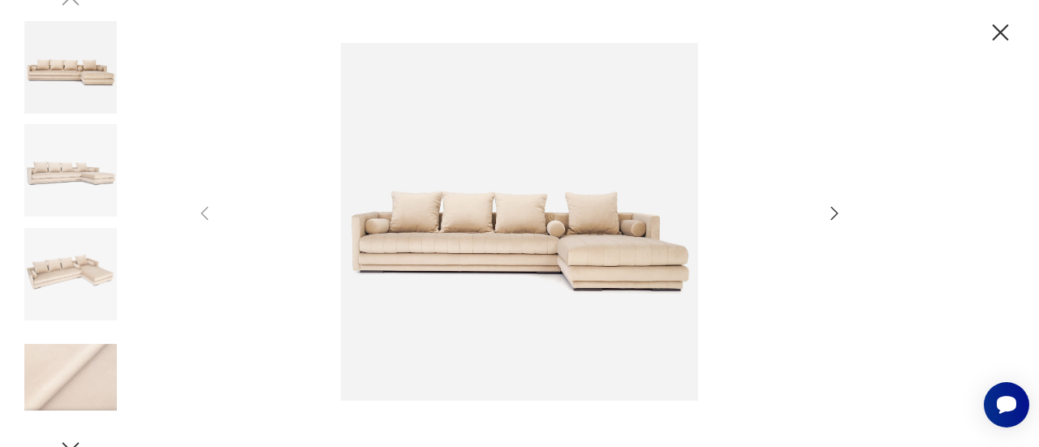
click at [838, 209] on icon "button" at bounding box center [834, 213] width 19 height 19
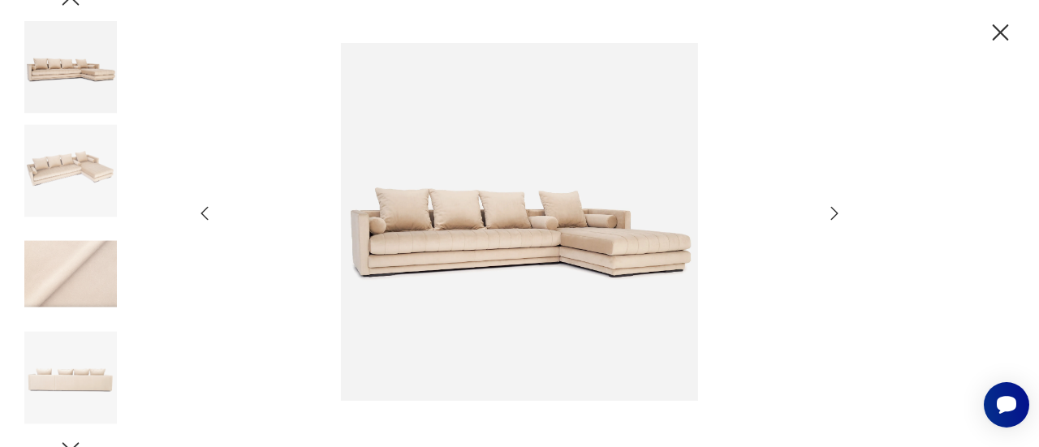
click at [838, 209] on icon "button" at bounding box center [834, 213] width 19 height 19
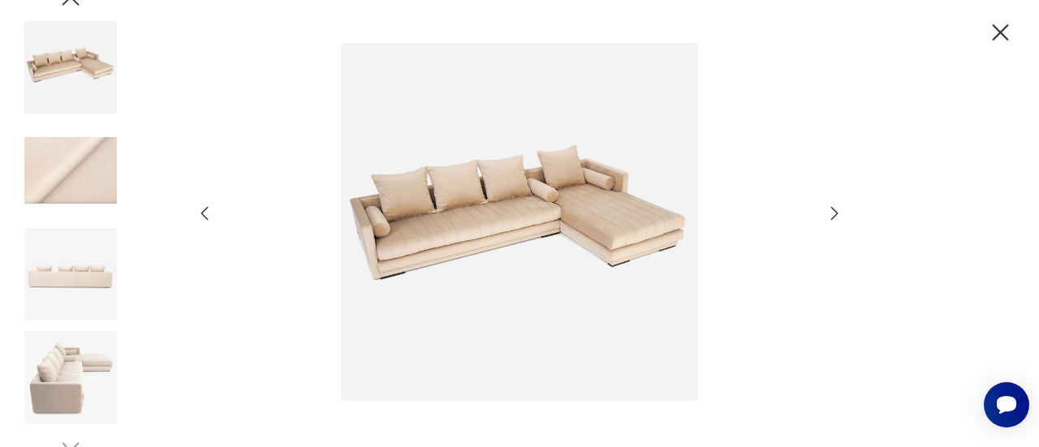
click at [838, 209] on icon "button" at bounding box center [834, 213] width 19 height 19
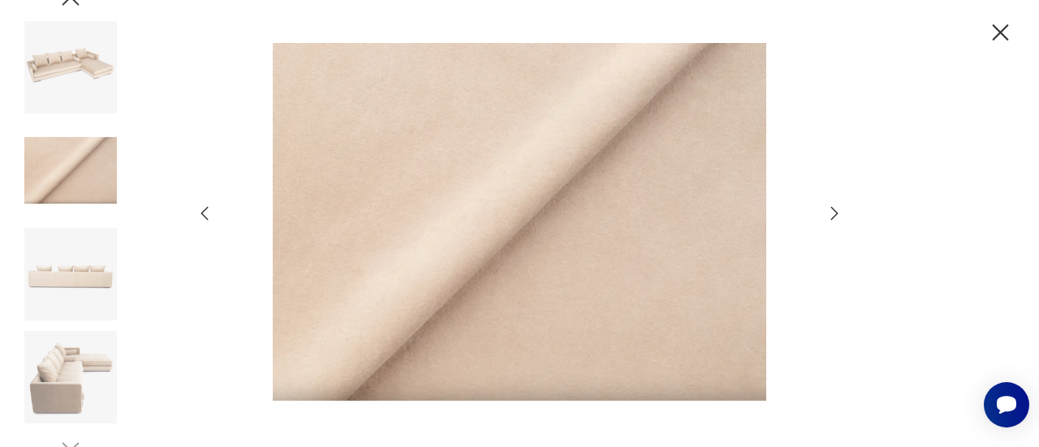
click at [838, 209] on icon "button" at bounding box center [834, 213] width 19 height 19
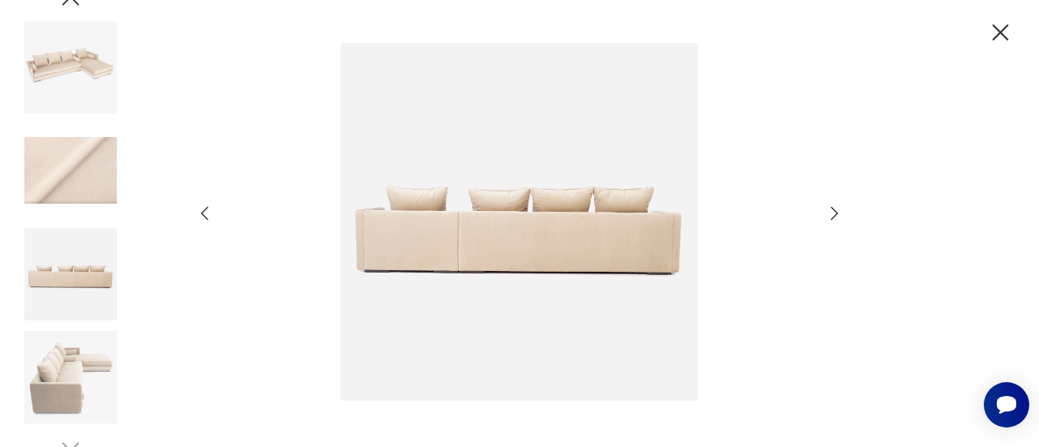
click at [838, 209] on icon "button" at bounding box center [834, 213] width 19 height 19
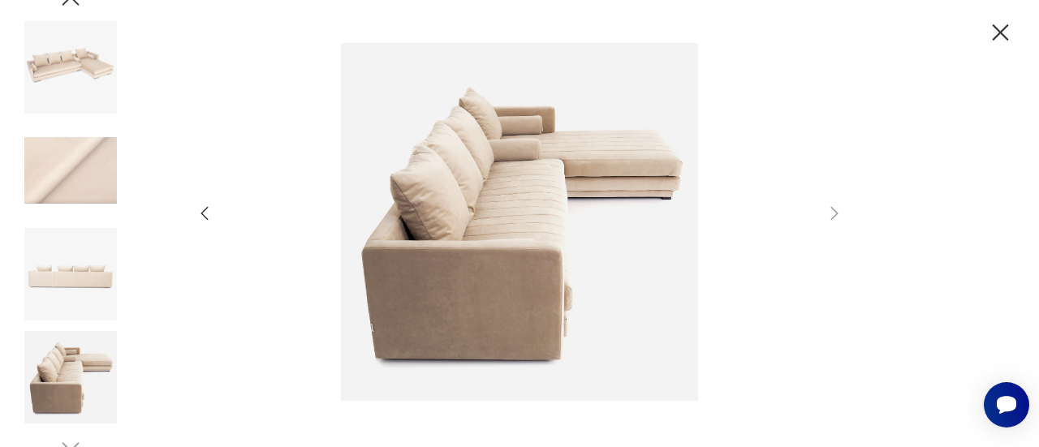
click at [998, 32] on icon "button" at bounding box center [1001, 33] width 28 height 28
